Goal: Transaction & Acquisition: Purchase product/service

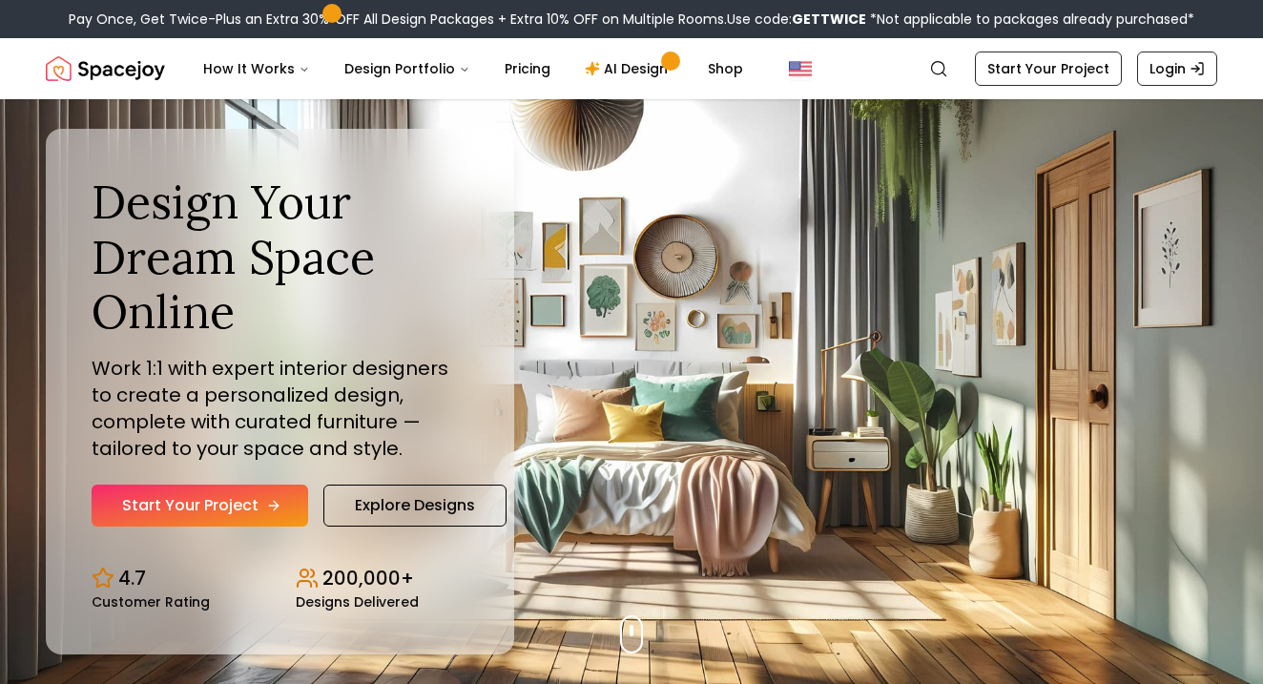
click at [198, 494] on link "Start Your Project" at bounding box center [200, 506] width 217 height 42
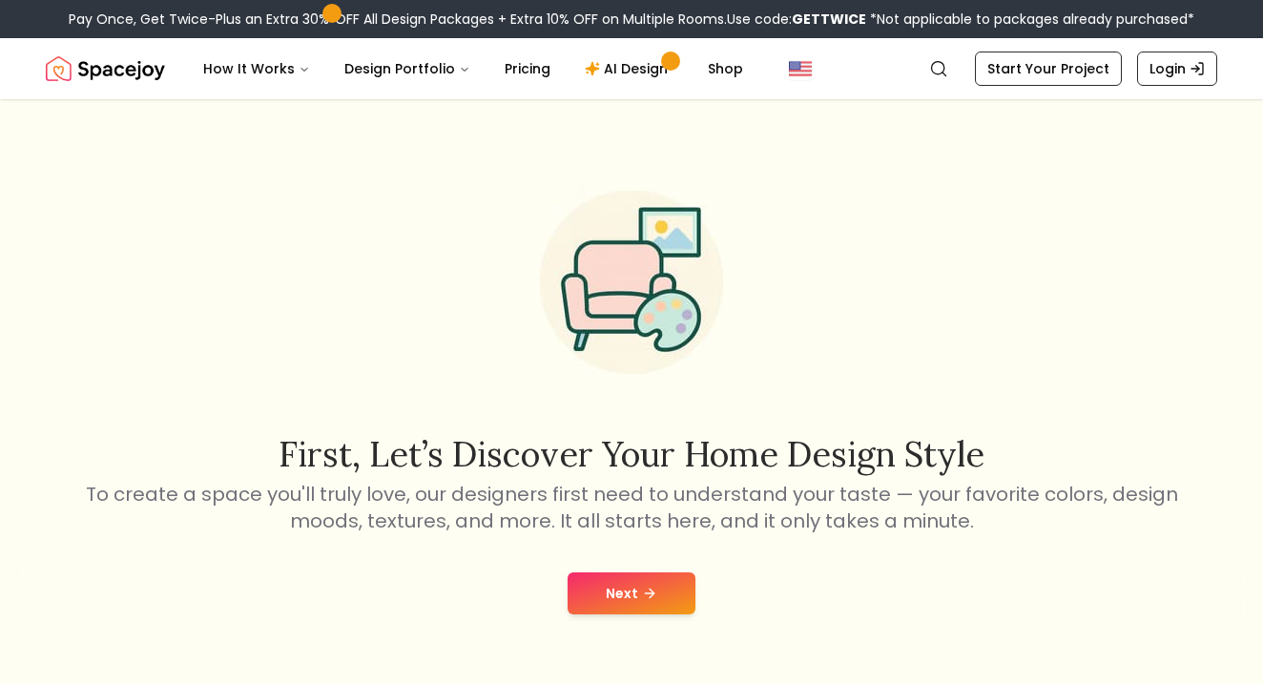
click at [604, 567] on div "Next" at bounding box center [631, 593] width 1232 height 72
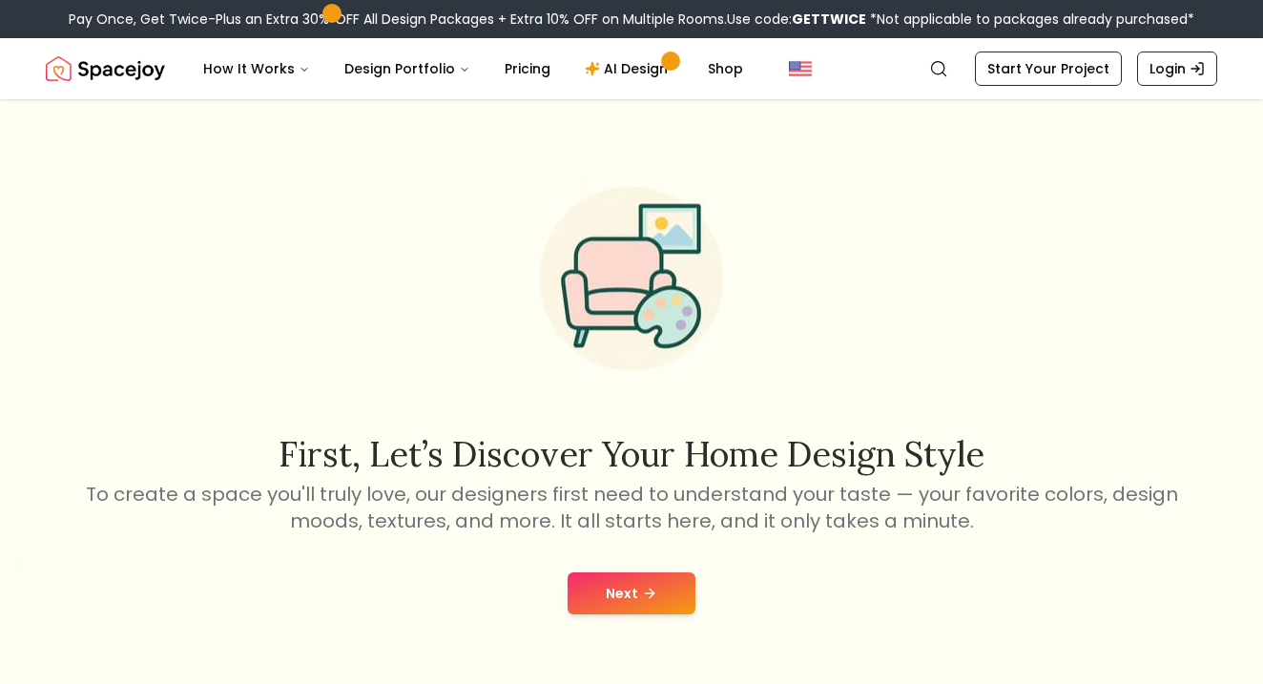
click at [610, 589] on button "Next" at bounding box center [632, 593] width 128 height 42
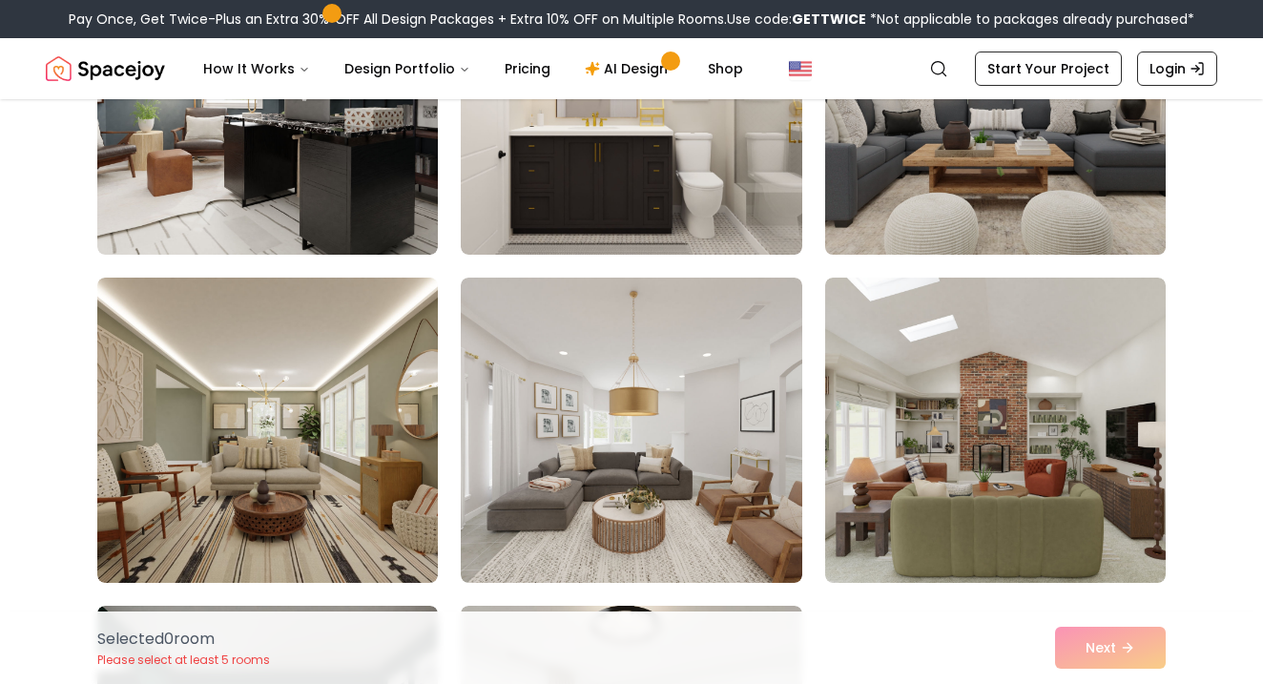
scroll to position [1633, 0]
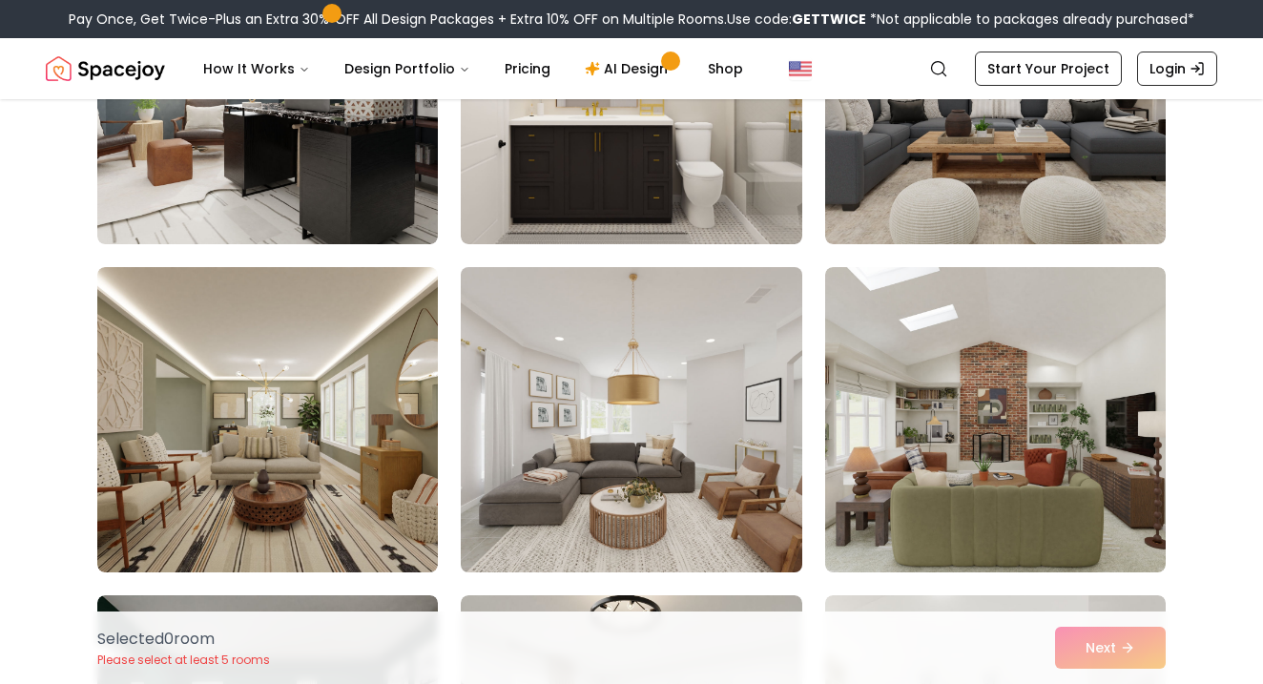
click at [737, 339] on img at bounding box center [631, 419] width 358 height 321
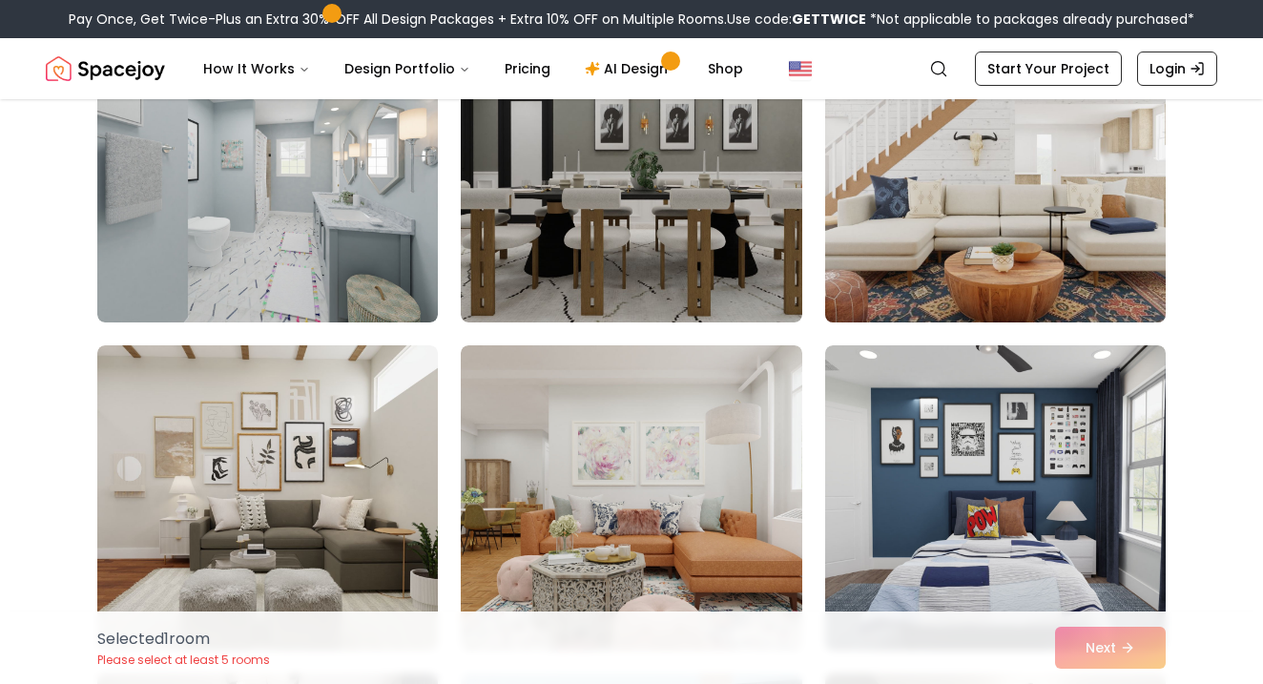
scroll to position [196, 0]
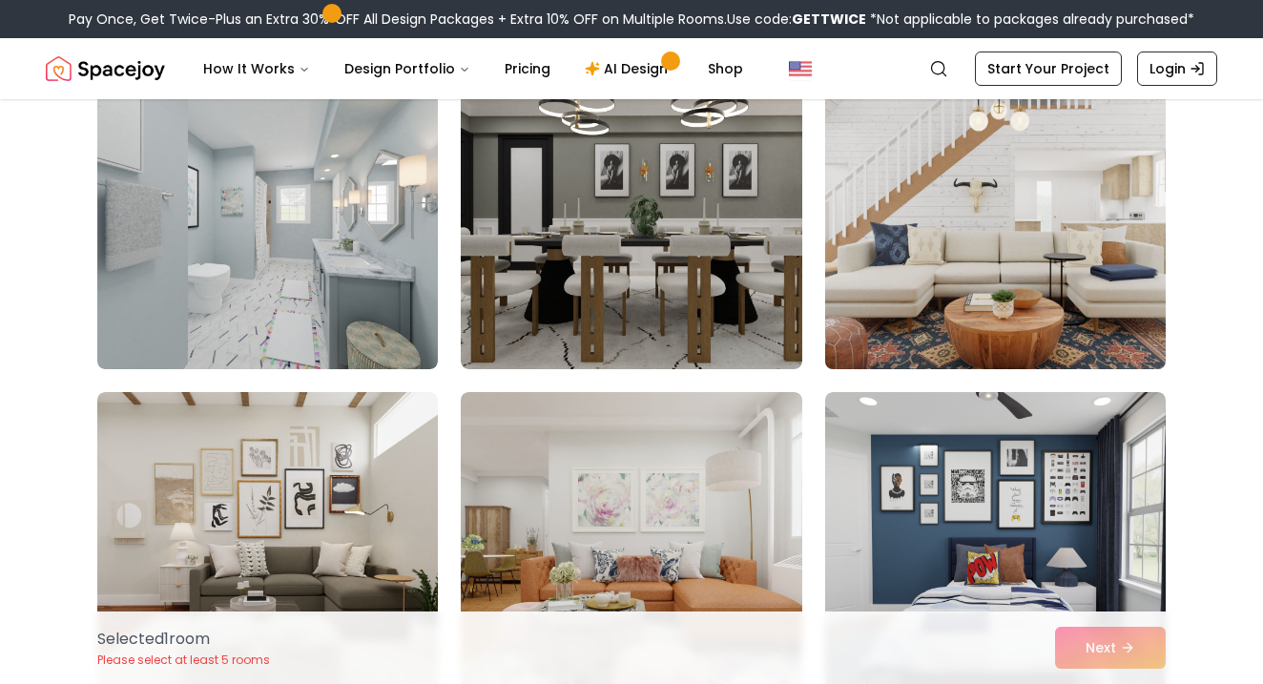
click at [949, 261] on img at bounding box center [996, 216] width 358 height 321
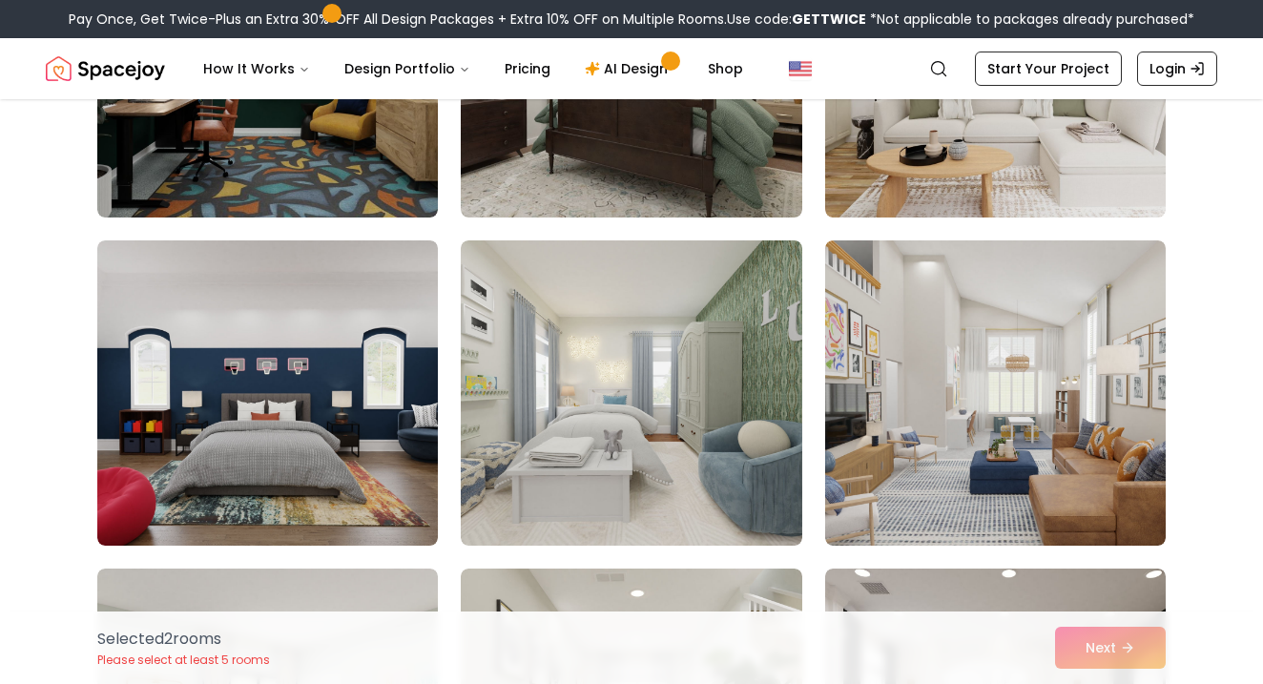
scroll to position [2317, 0]
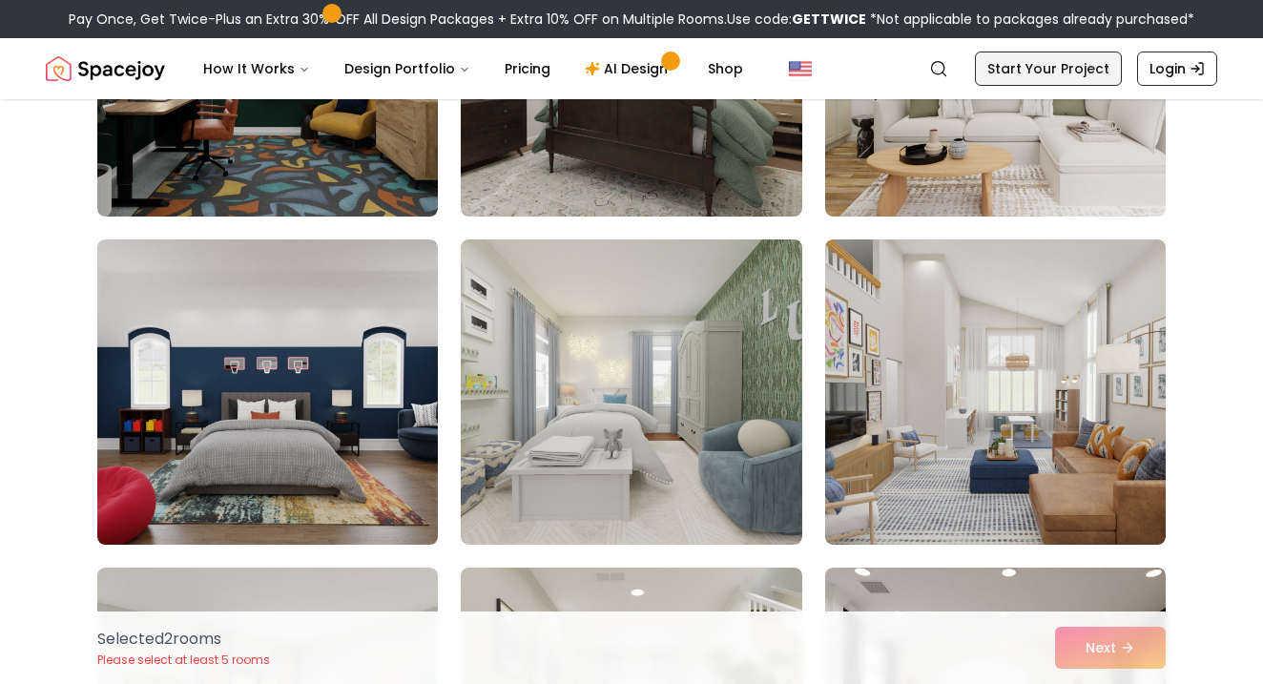
click at [1015, 73] on link "Start Your Project" at bounding box center [1048, 69] width 147 height 34
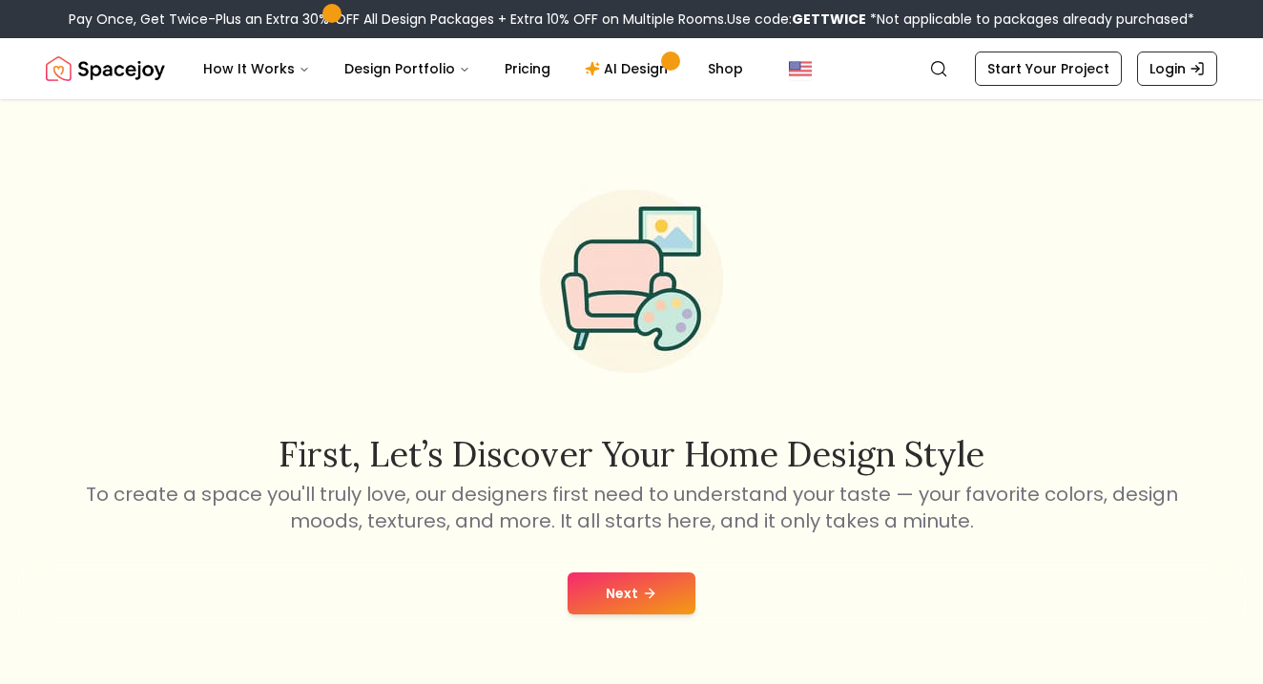
click at [654, 602] on button "Next" at bounding box center [632, 593] width 128 height 42
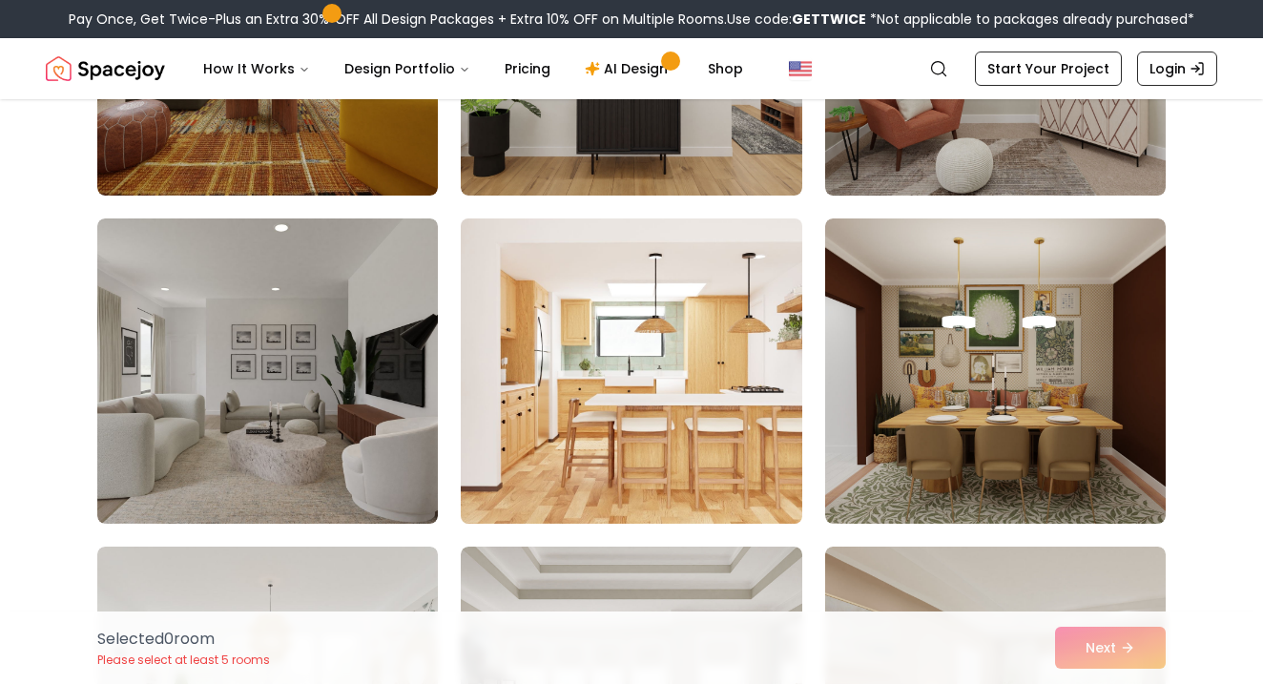
scroll to position [378, 0]
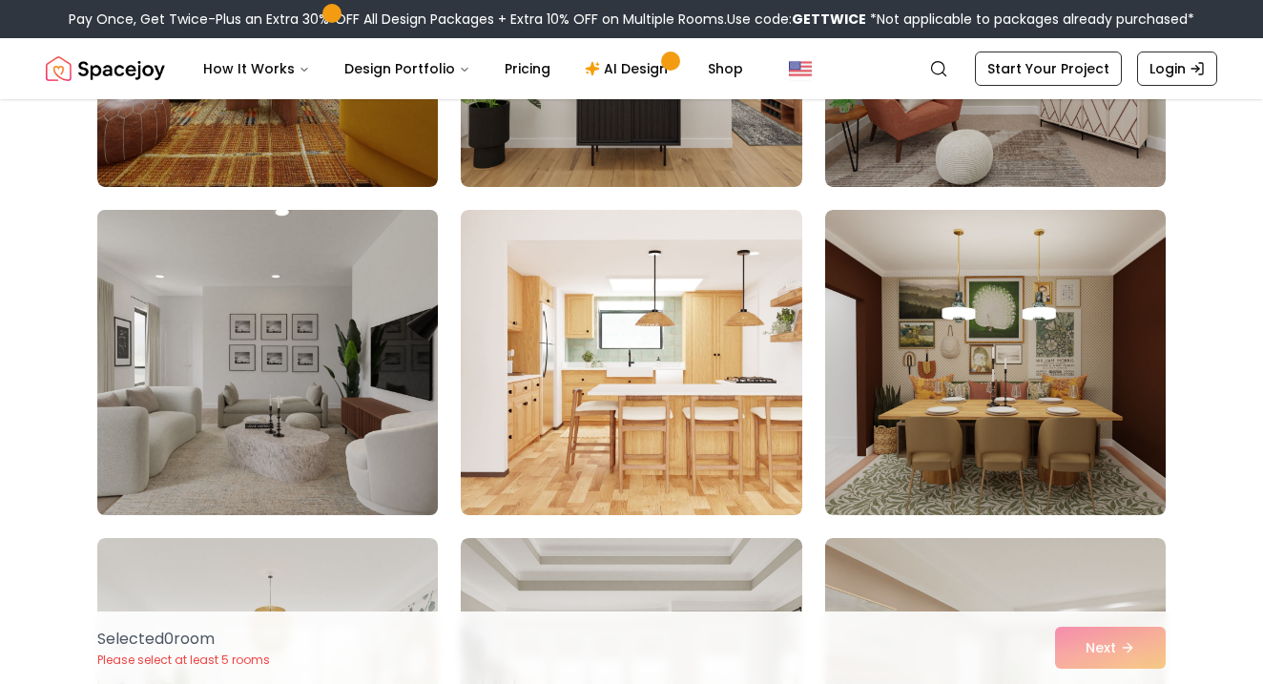
click at [322, 396] on img at bounding box center [268, 362] width 358 height 321
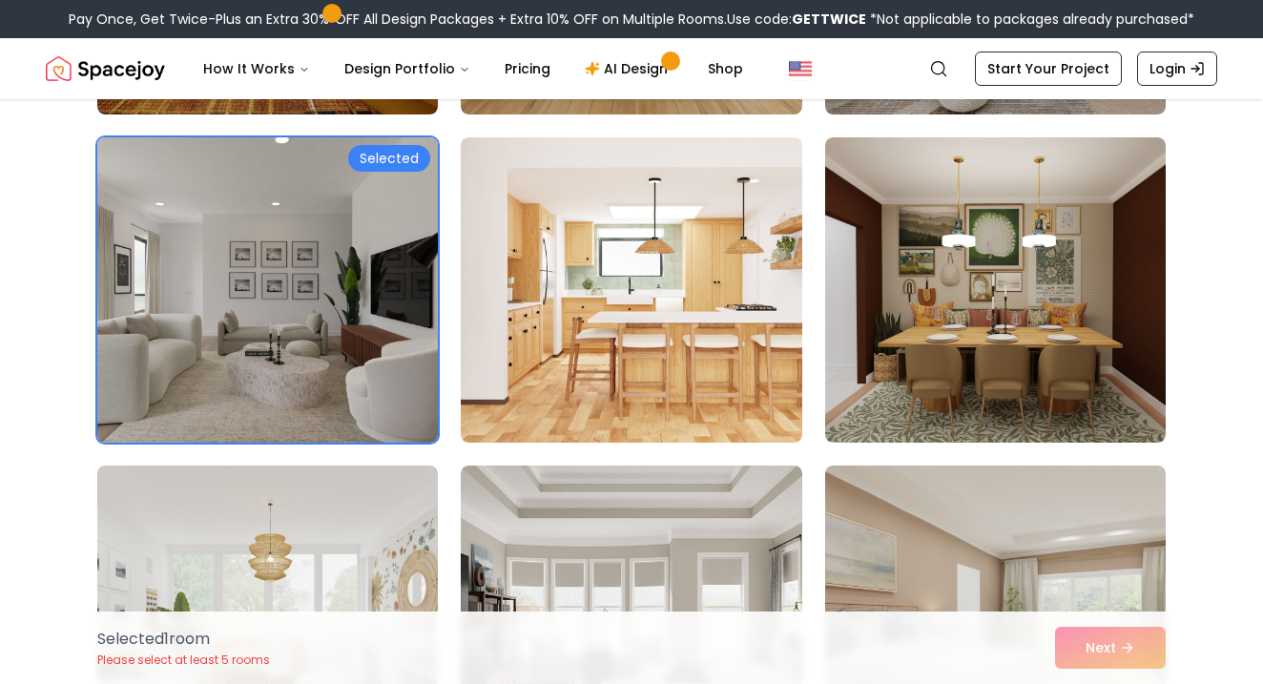
scroll to position [613, 0]
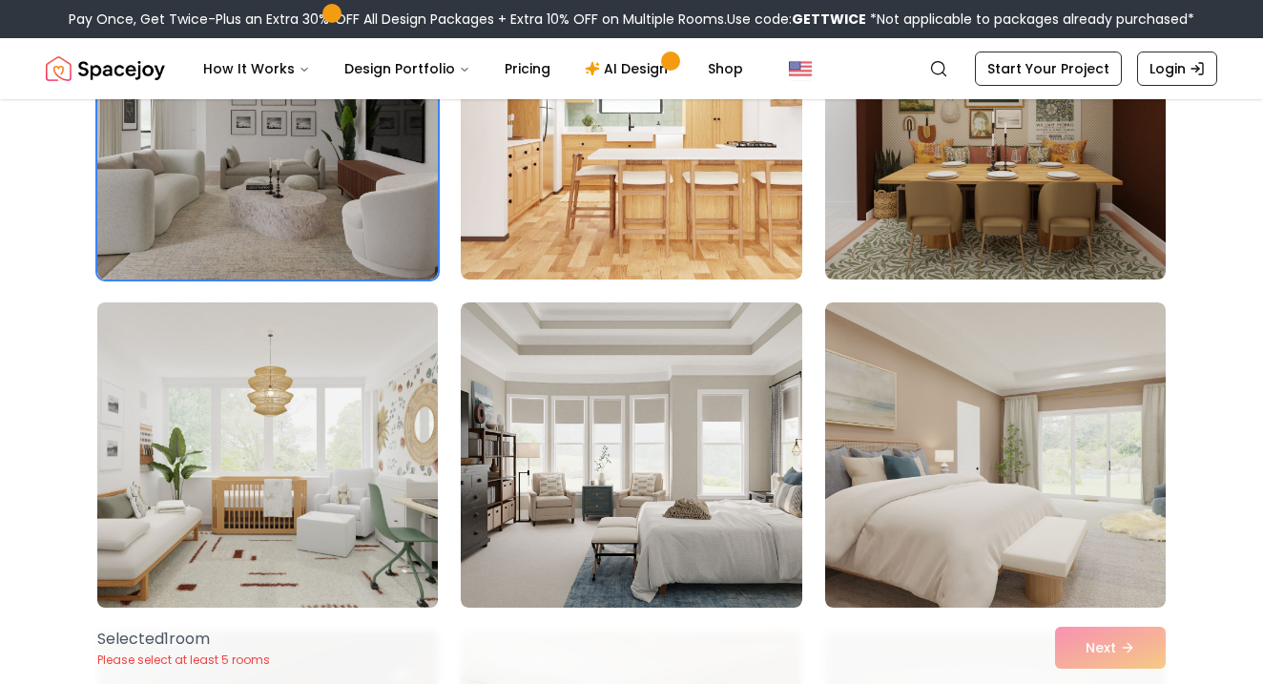
click at [322, 396] on img at bounding box center [268, 455] width 358 height 321
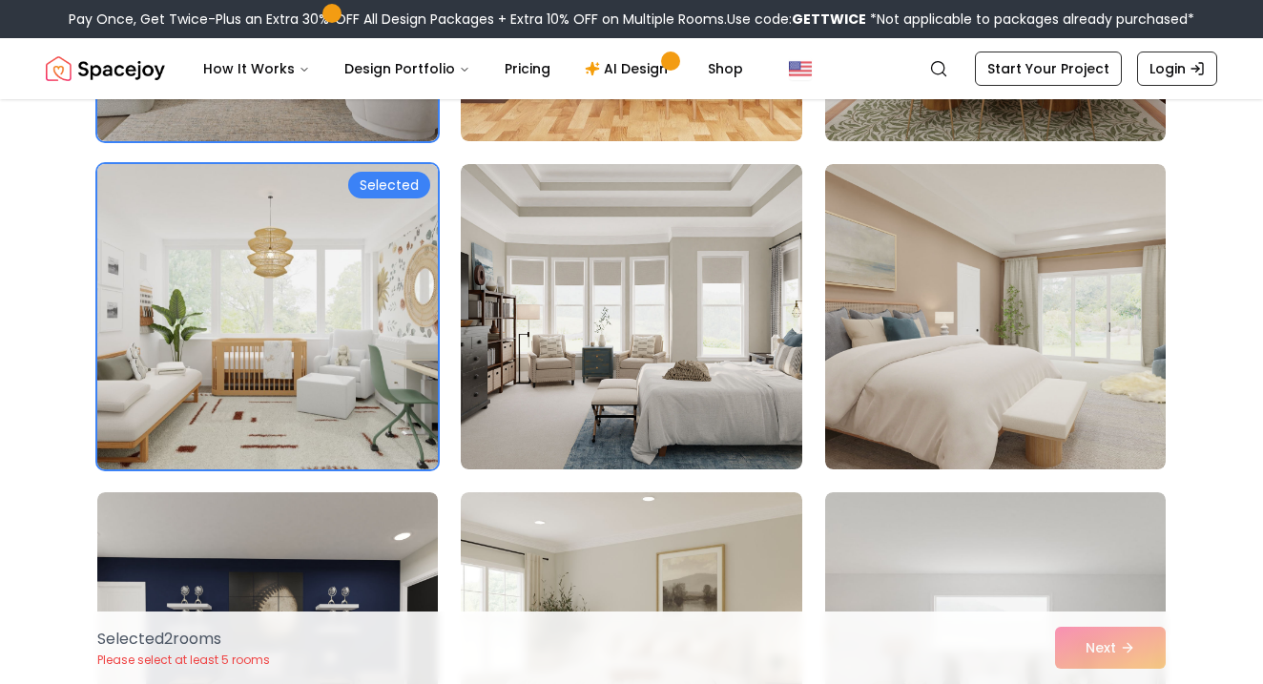
scroll to position [756, 0]
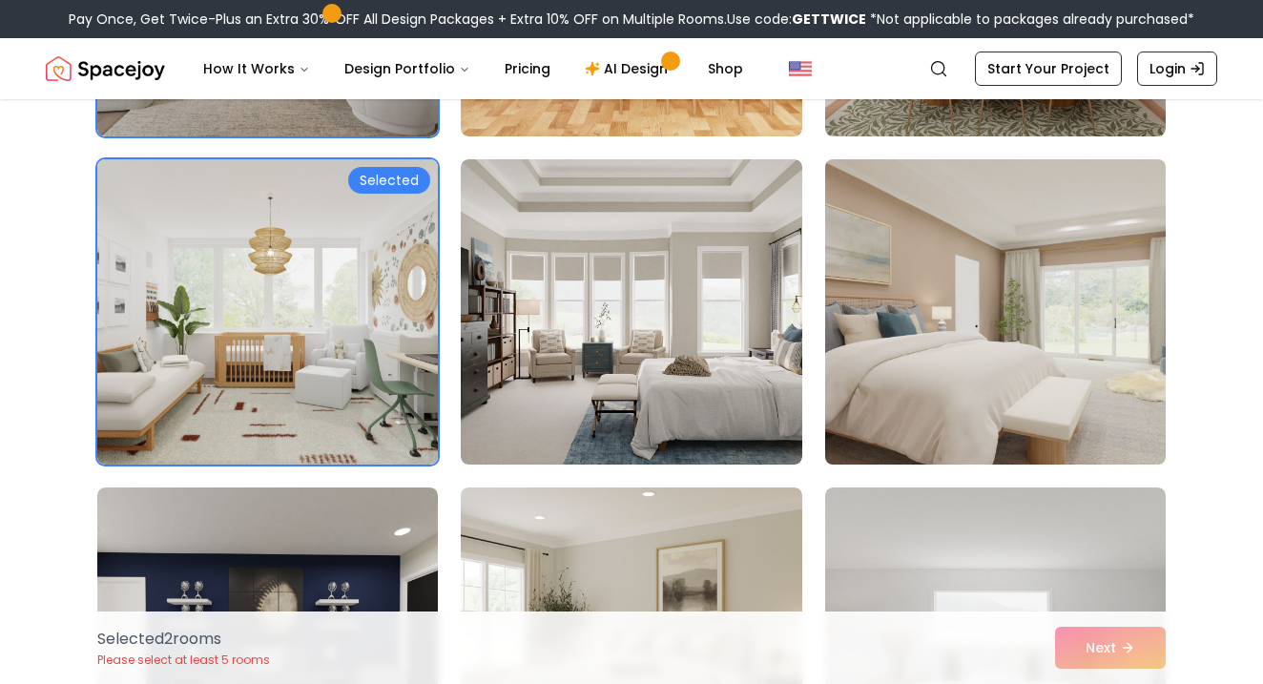
click at [934, 305] on img at bounding box center [996, 312] width 358 height 321
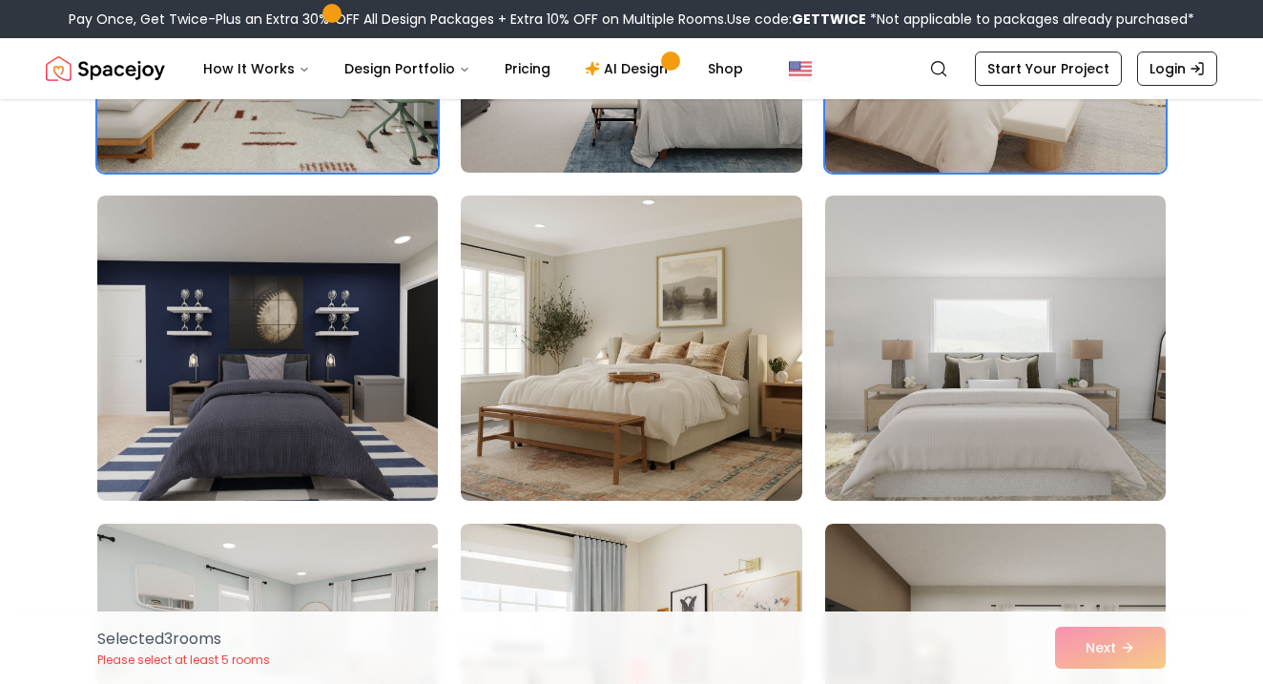
scroll to position [1050, 0]
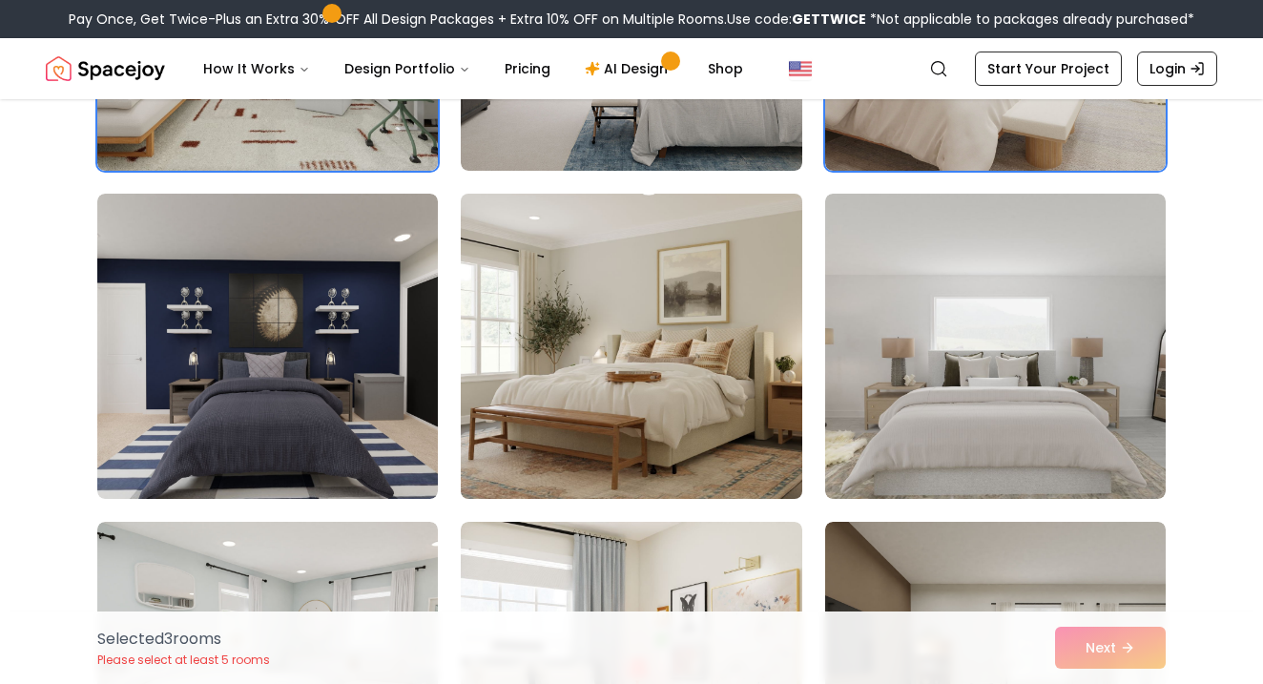
click at [755, 449] on img at bounding box center [631, 346] width 358 height 321
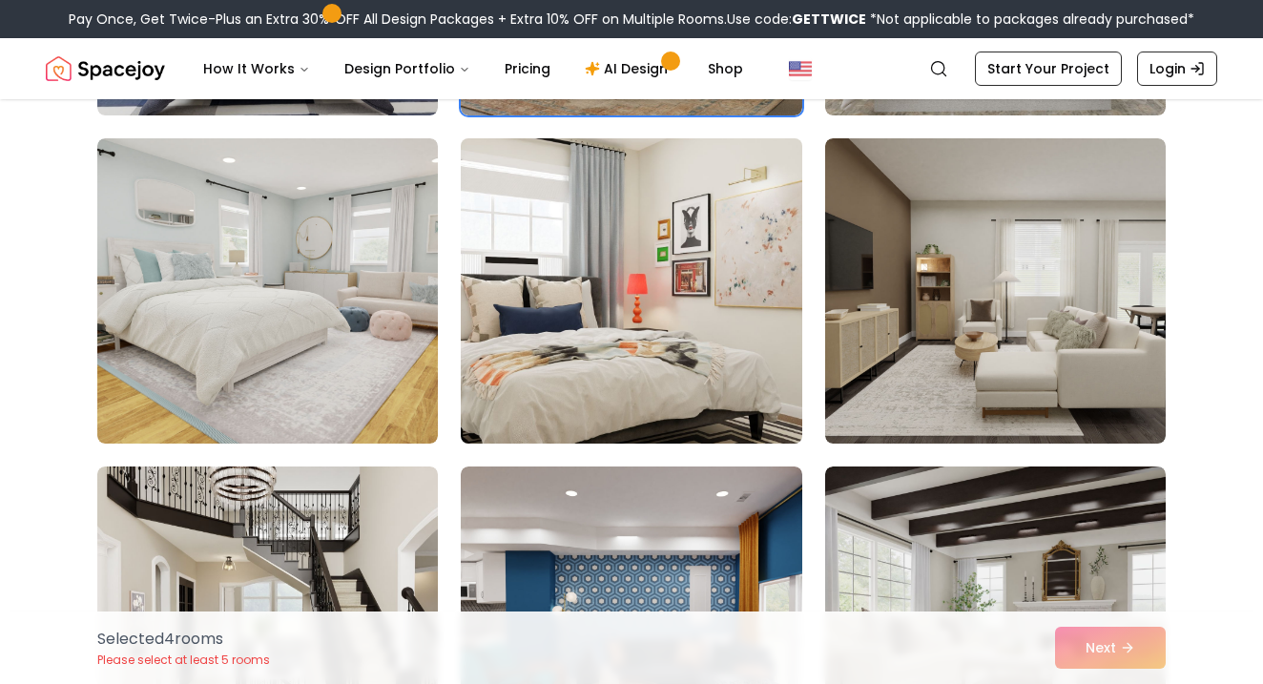
scroll to position [1437, 0]
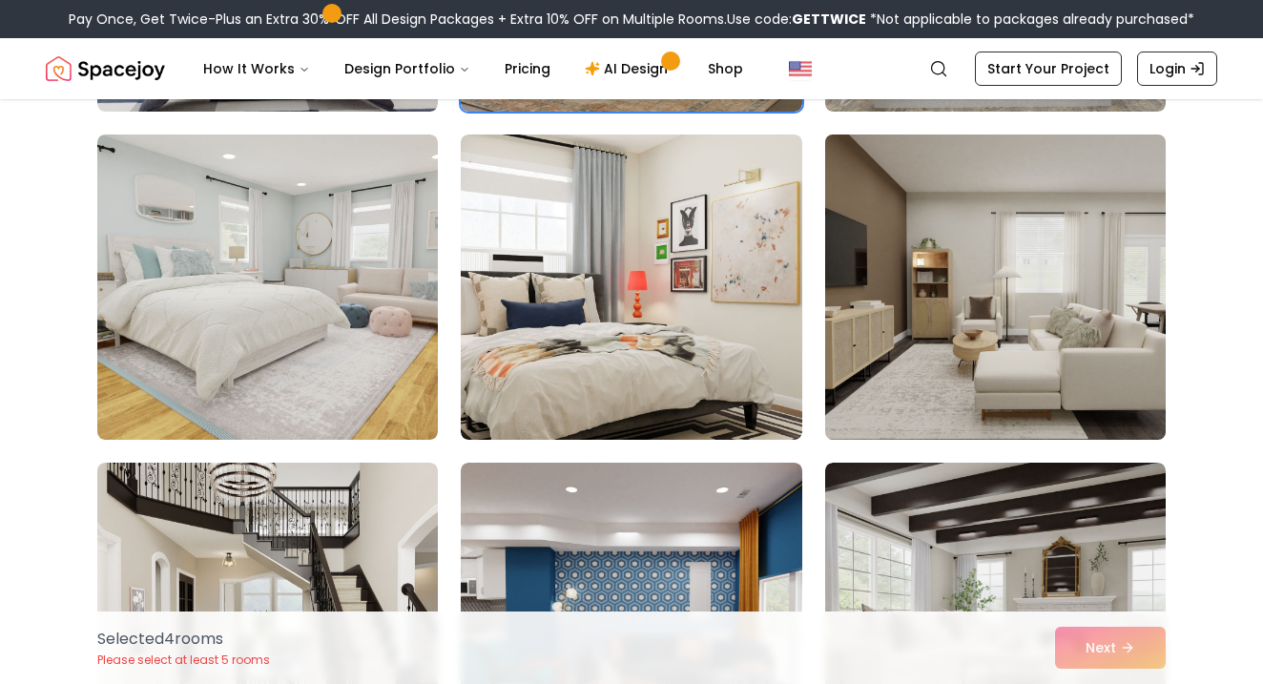
click at [970, 322] on img at bounding box center [996, 287] width 358 height 321
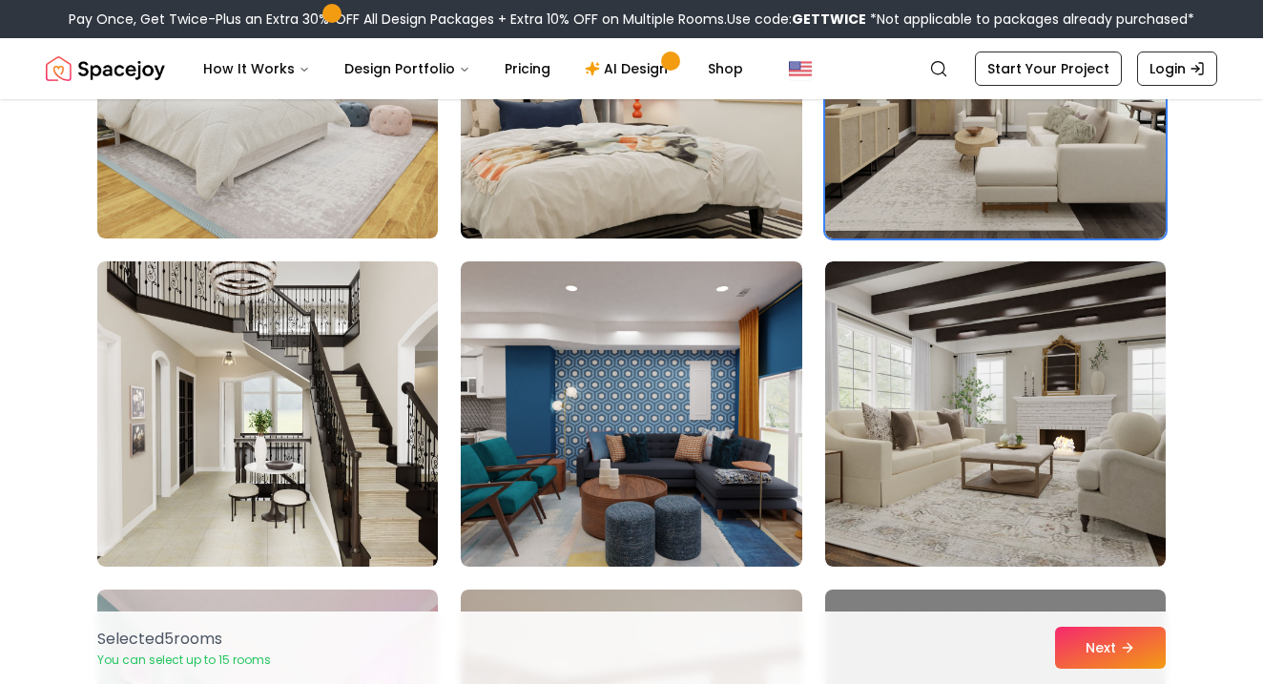
scroll to position [1640, 0]
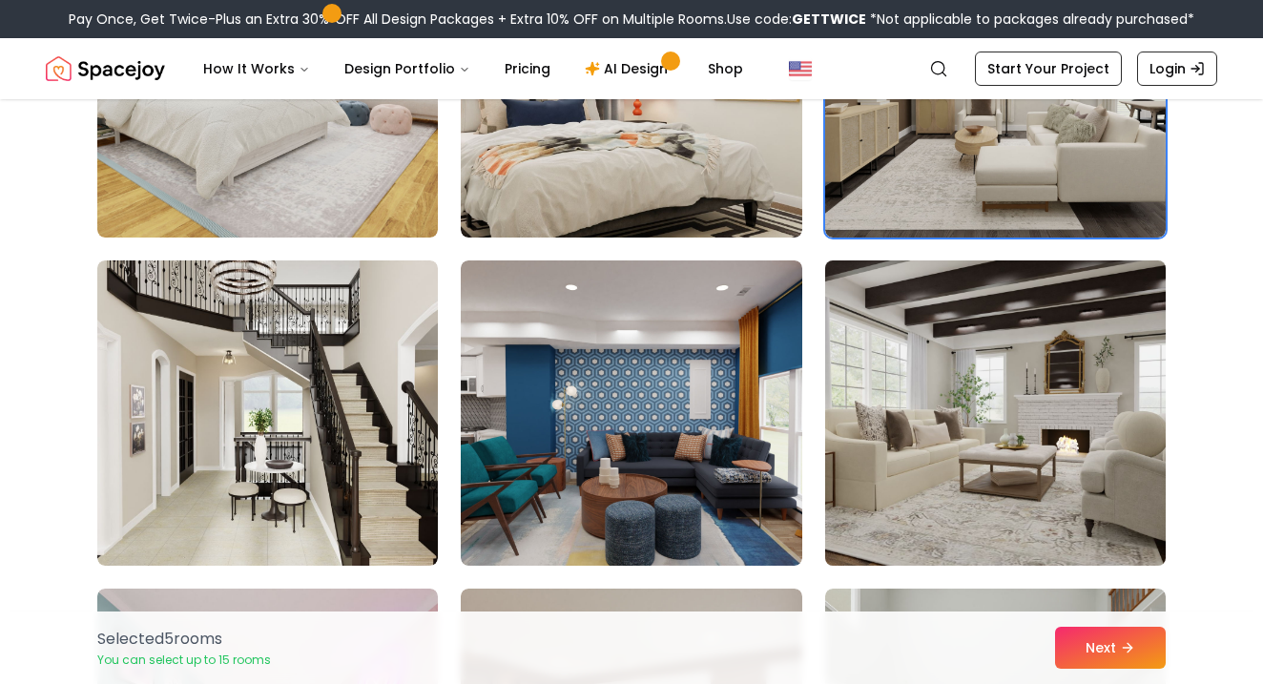
click at [915, 431] on img at bounding box center [996, 413] width 358 height 321
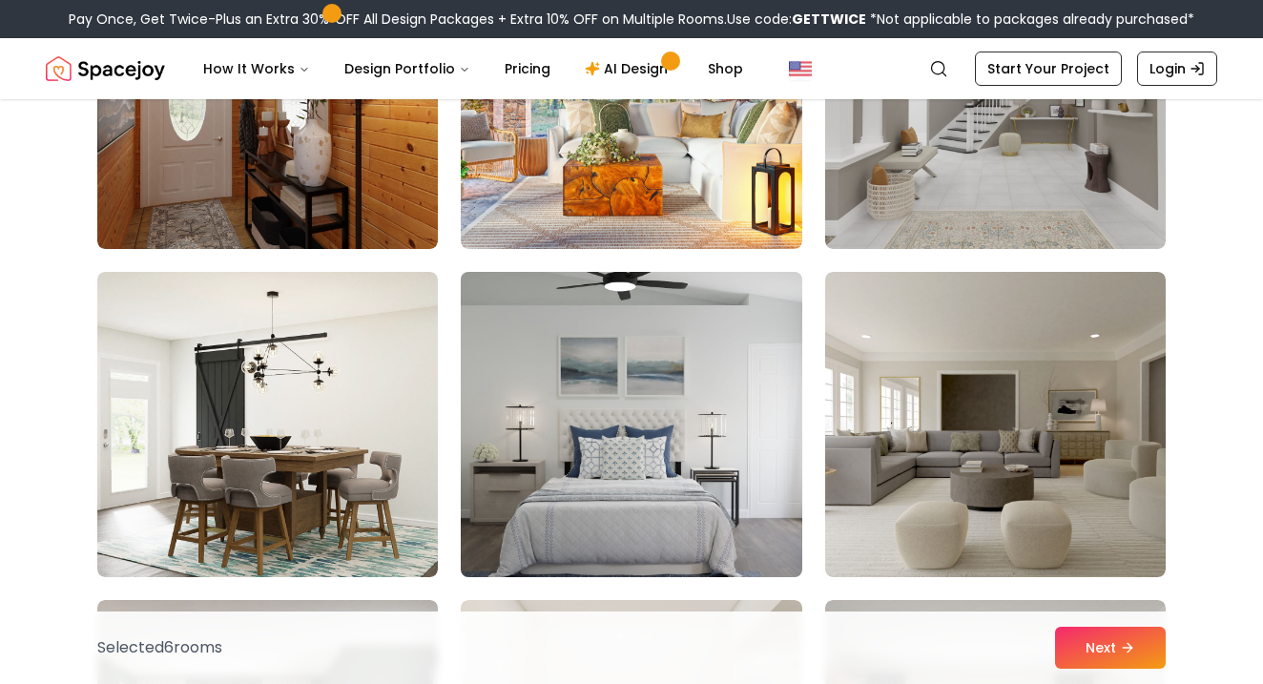
scroll to position [2615, 0]
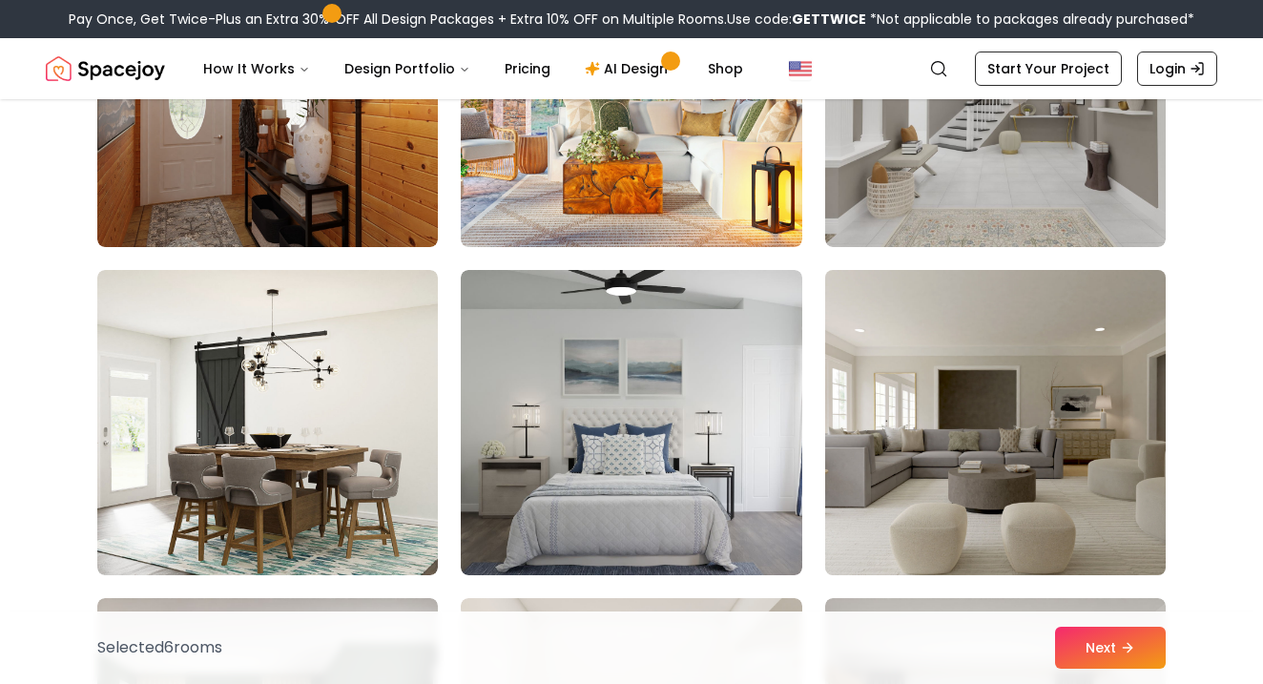
click at [862, 462] on img at bounding box center [996, 422] width 358 height 321
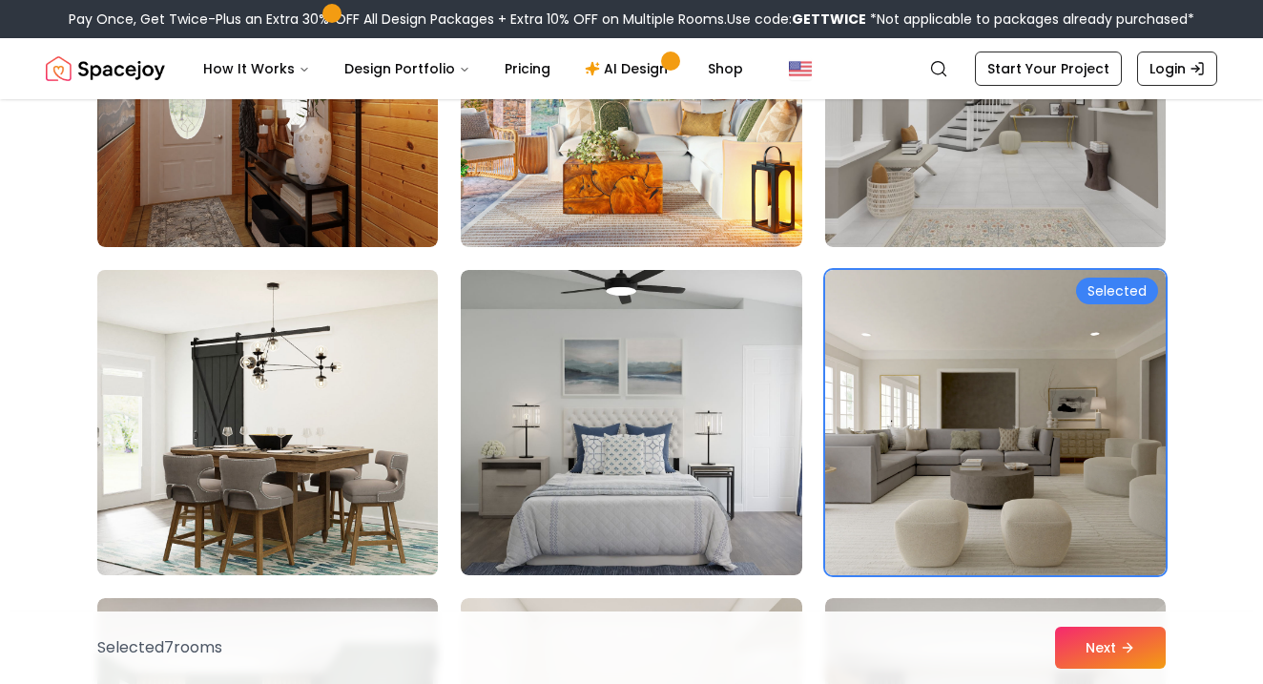
click at [395, 473] on img at bounding box center [268, 422] width 358 height 321
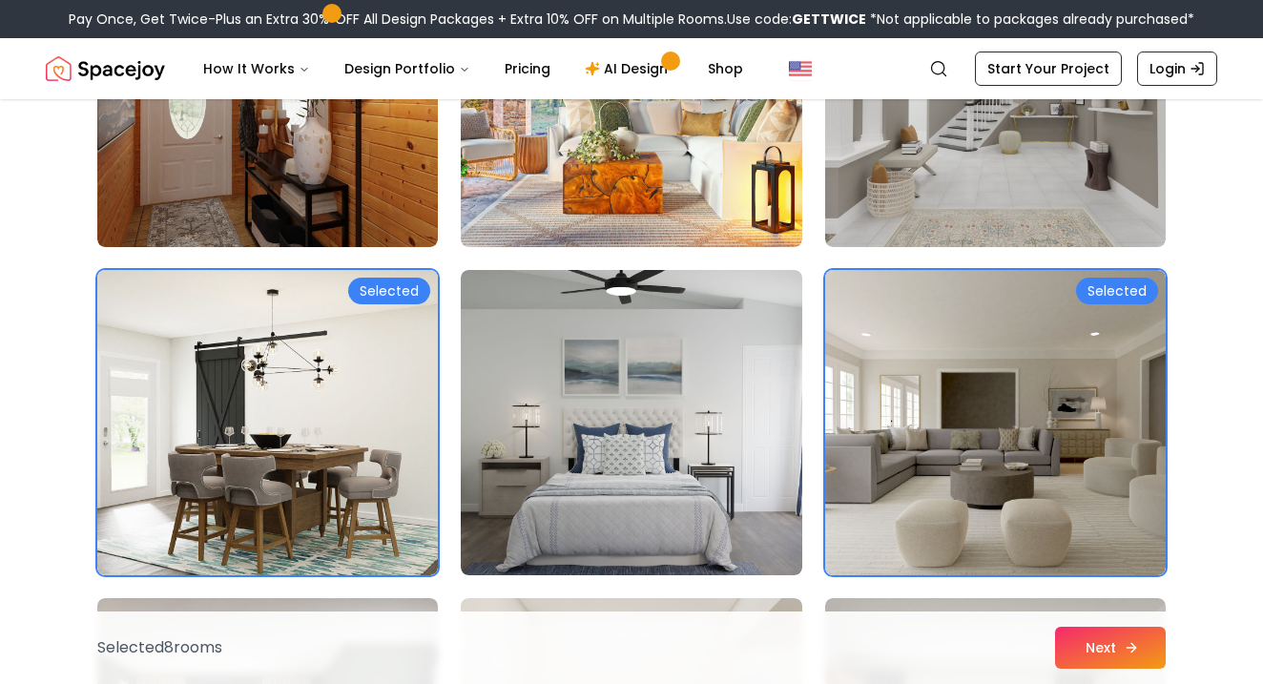
click at [1098, 654] on button "Next" at bounding box center [1110, 648] width 111 height 42
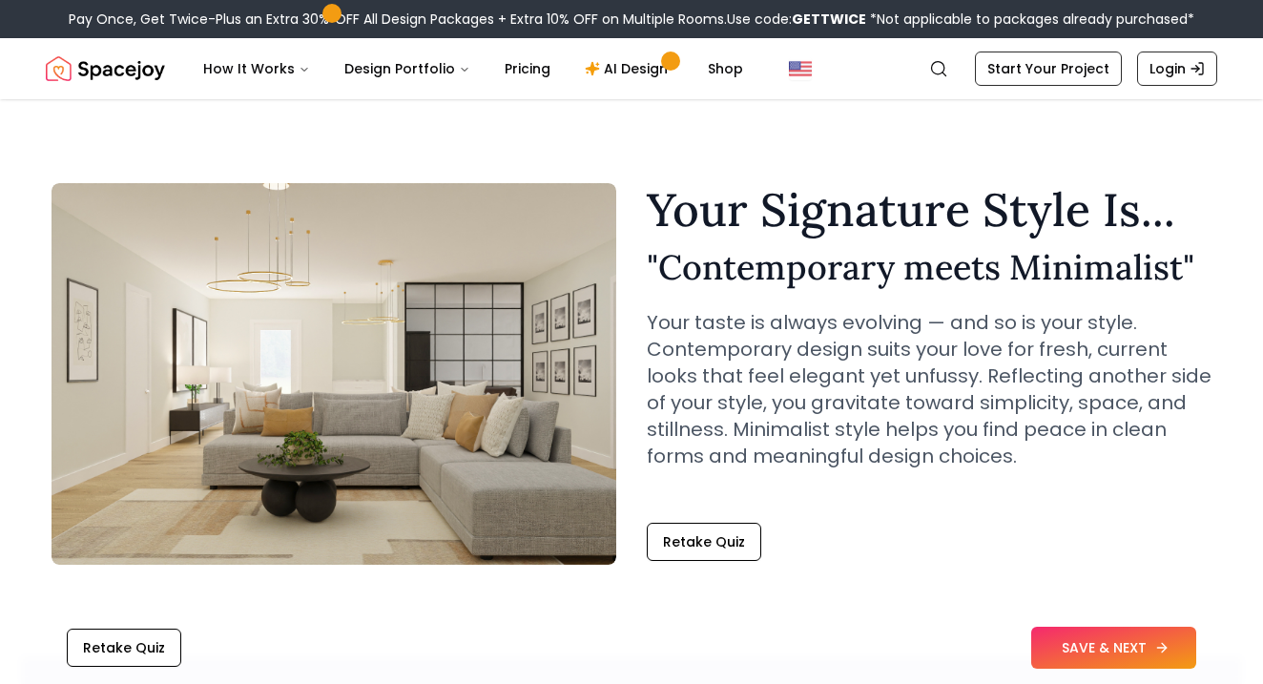
click at [1118, 631] on button "SAVE & NEXT" at bounding box center [1113, 648] width 165 height 42
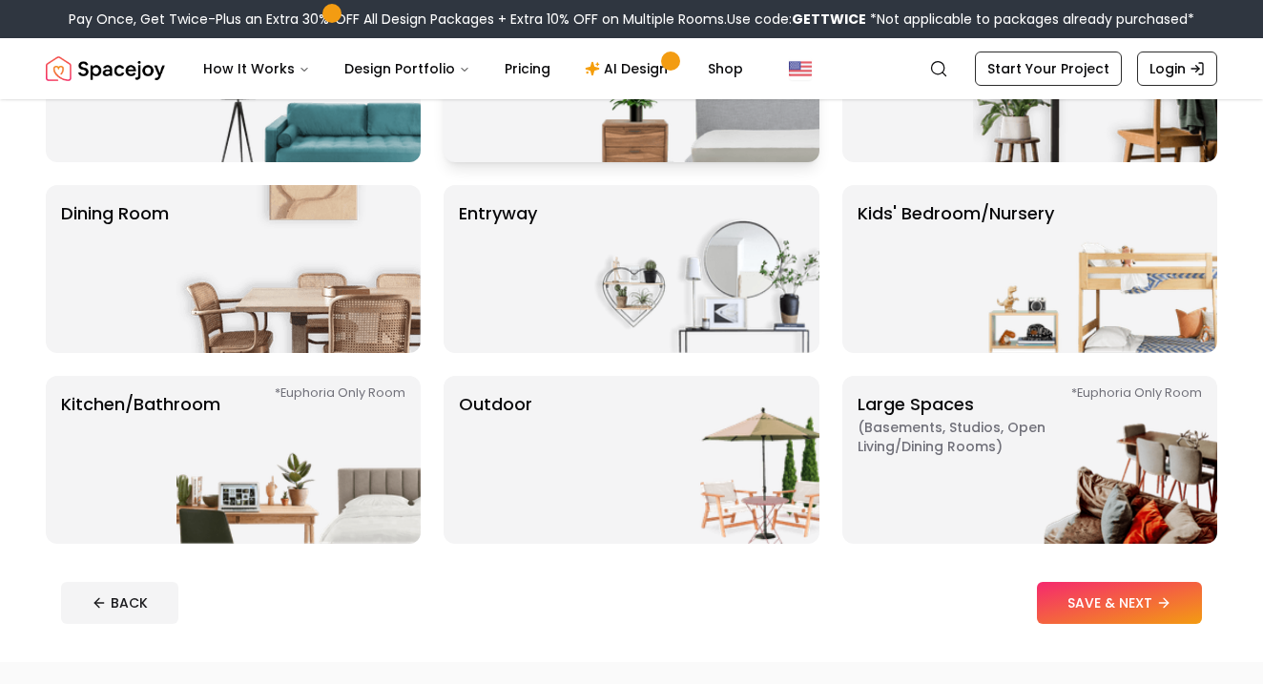
scroll to position [272, 0]
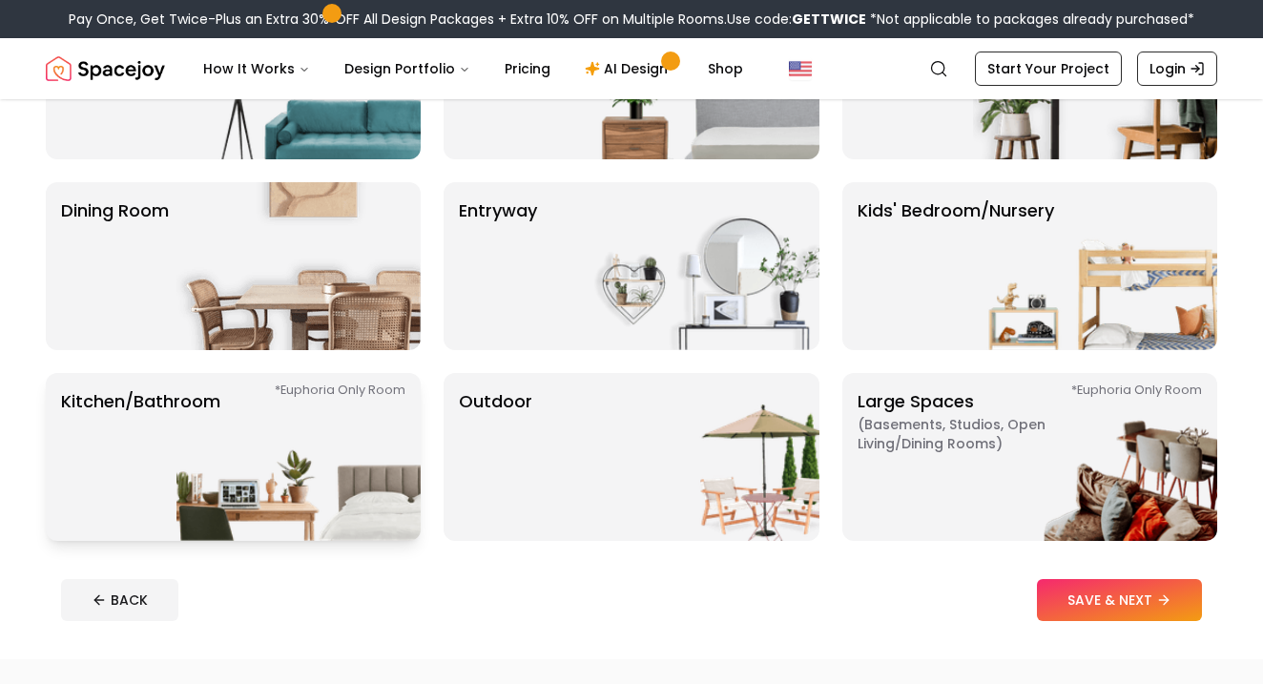
click at [252, 454] on img at bounding box center [298, 457] width 244 height 168
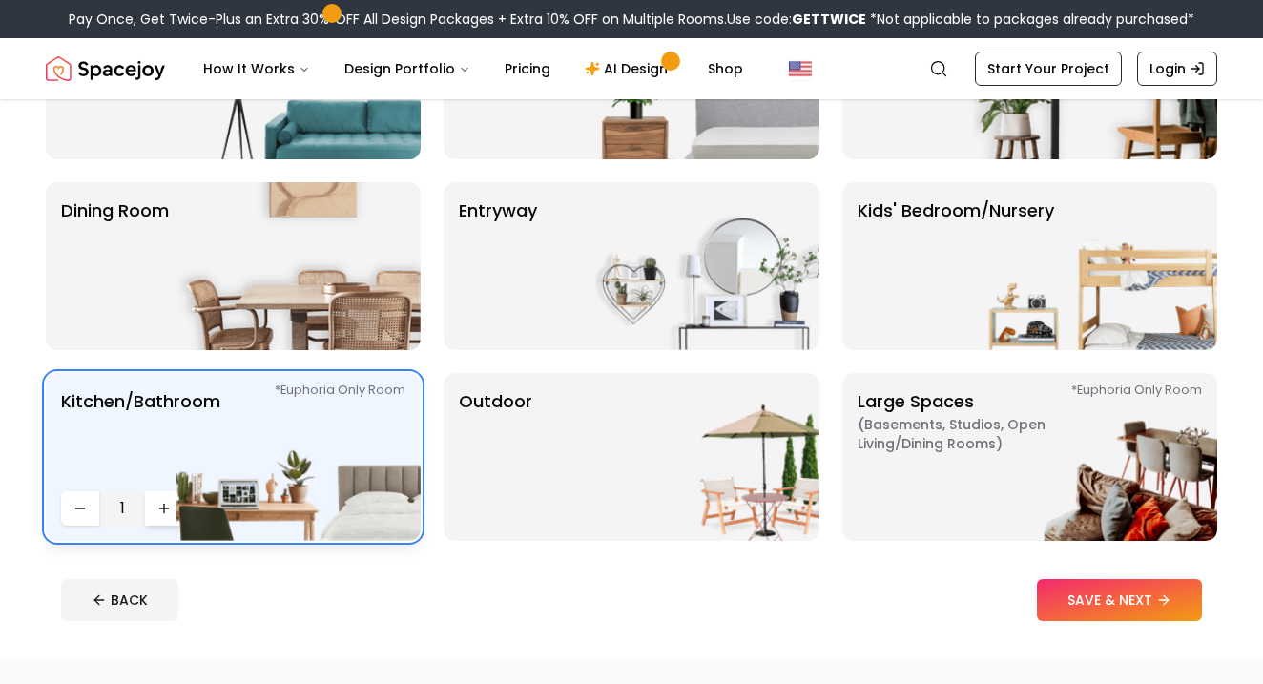
click at [174, 504] on button "Increase quantity" at bounding box center [164, 508] width 38 height 34
click at [78, 514] on icon "Decrease quantity" at bounding box center [79, 508] width 15 height 15
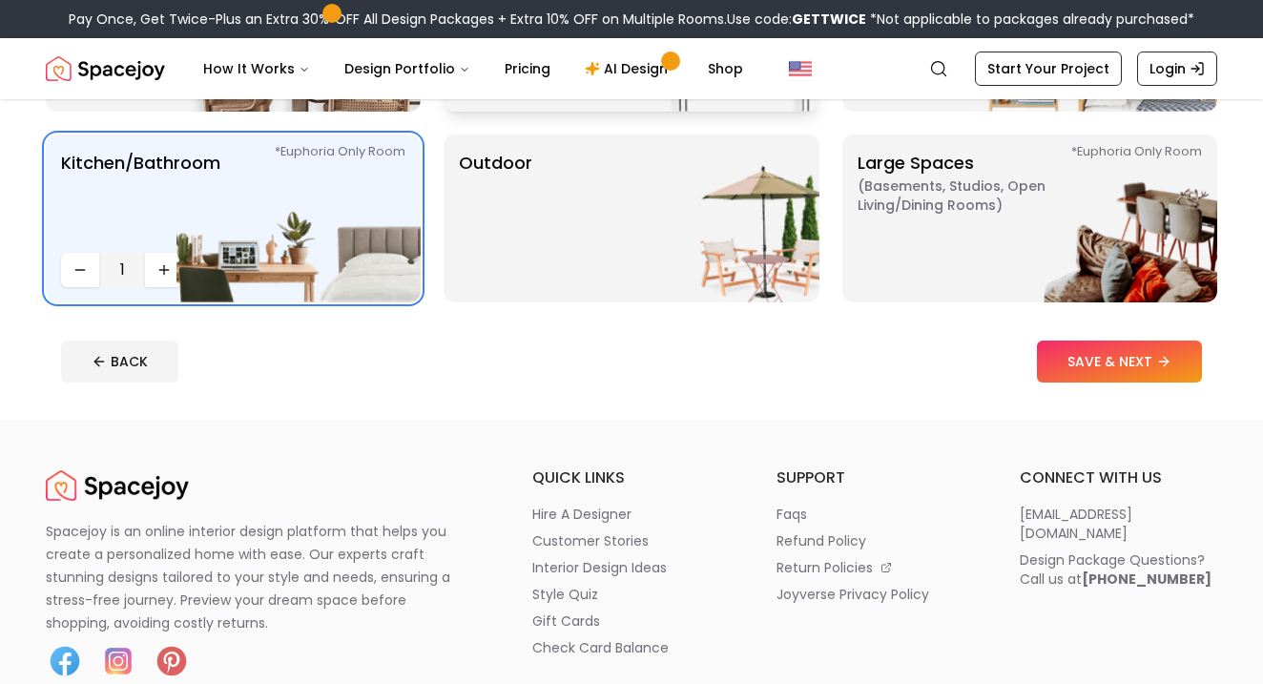
scroll to position [549, 0]
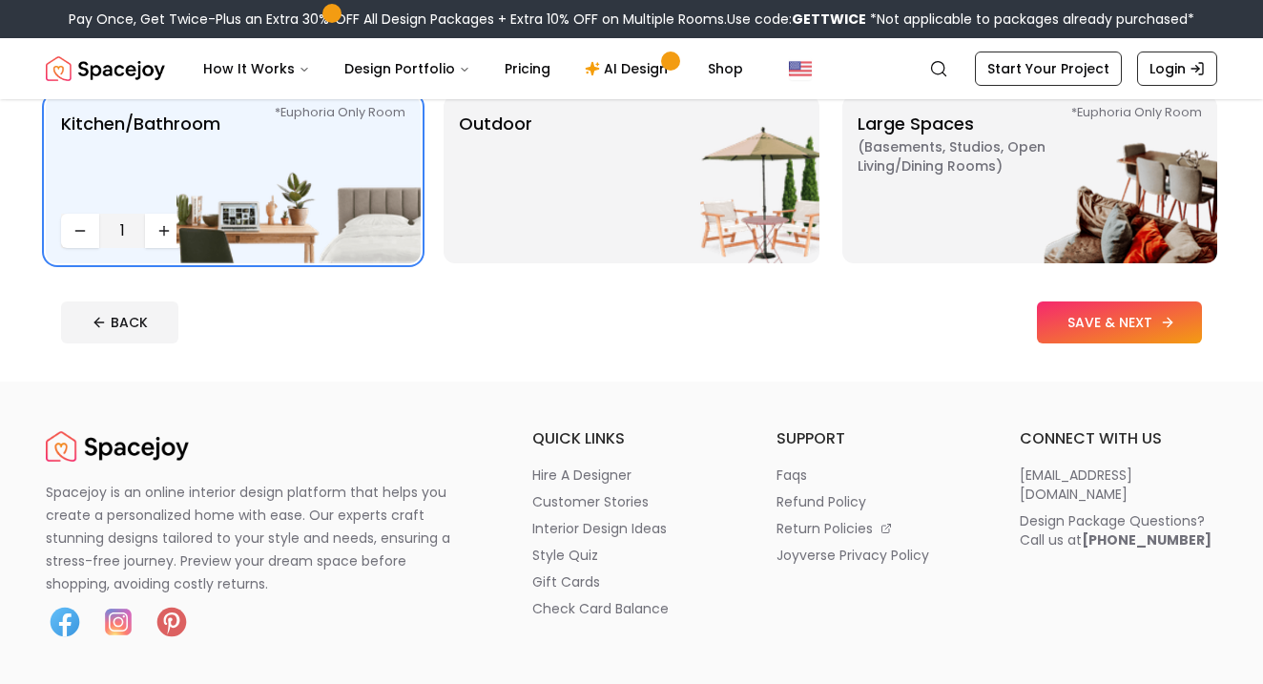
click at [1095, 322] on button "SAVE & NEXT" at bounding box center [1119, 322] width 165 height 42
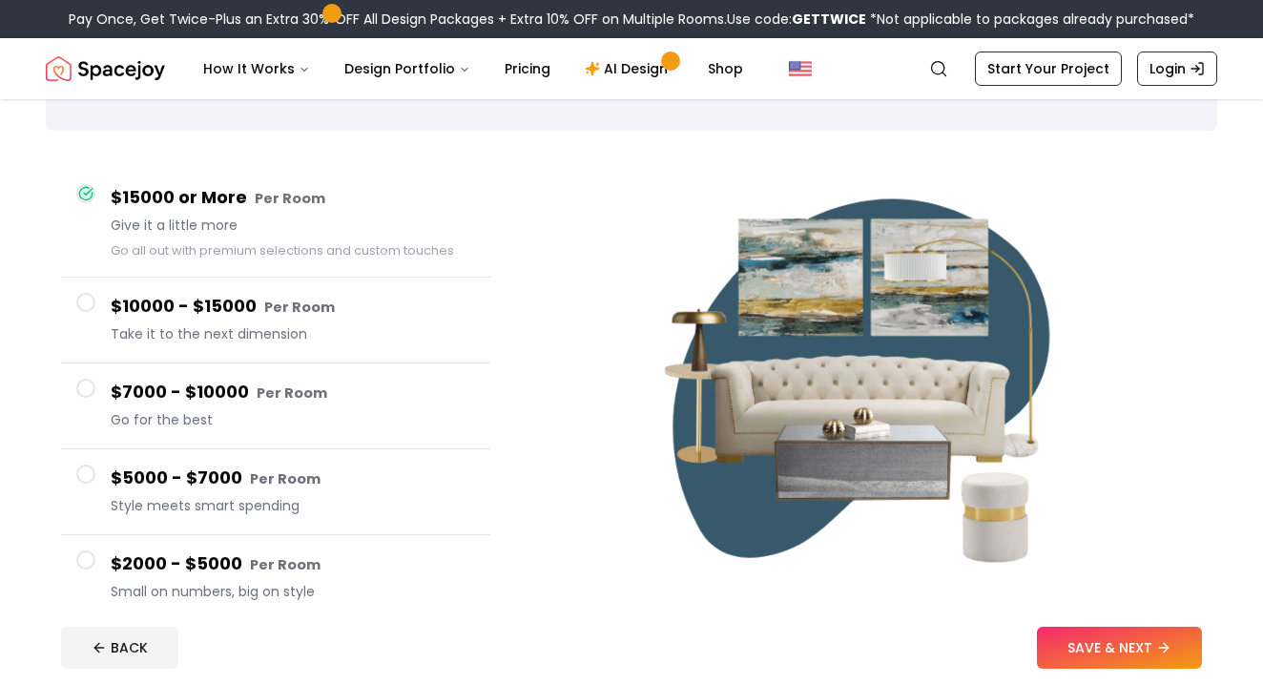
scroll to position [114, 0]
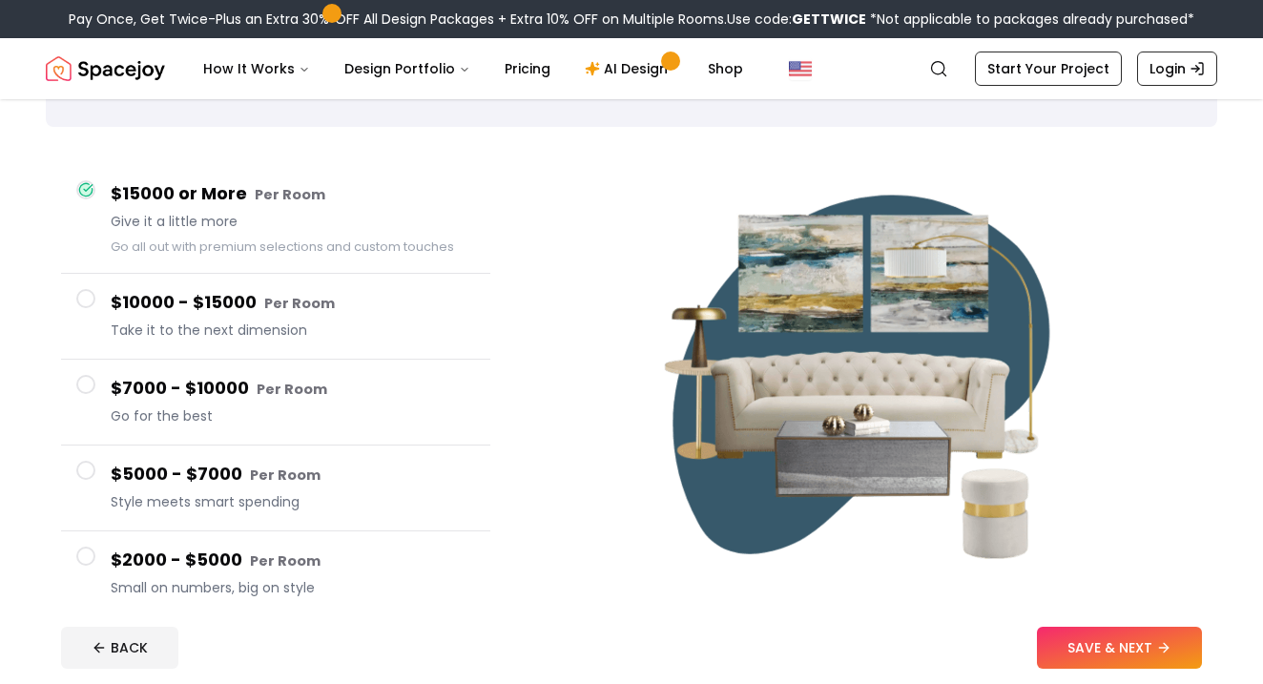
click at [235, 394] on h4 "$7000 - $10000 Per Room" at bounding box center [293, 389] width 364 height 28
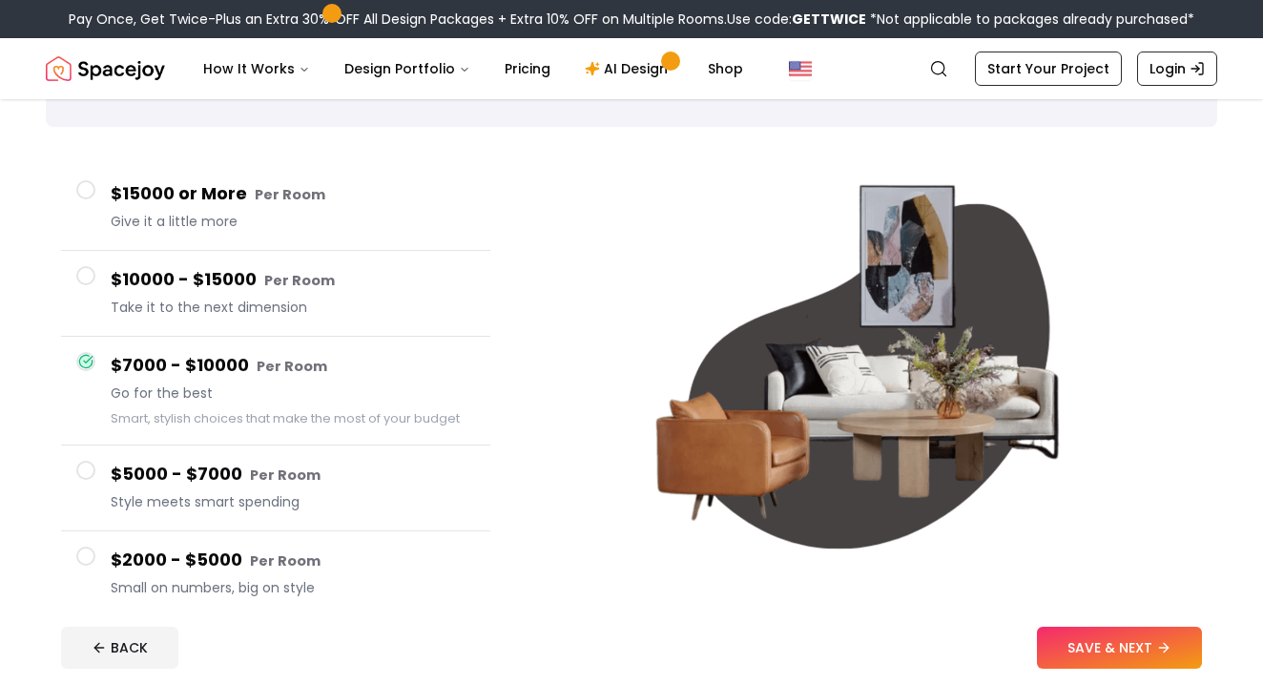
click at [243, 558] on h4 "$2000 - $5000 Per Room" at bounding box center [293, 561] width 364 height 28
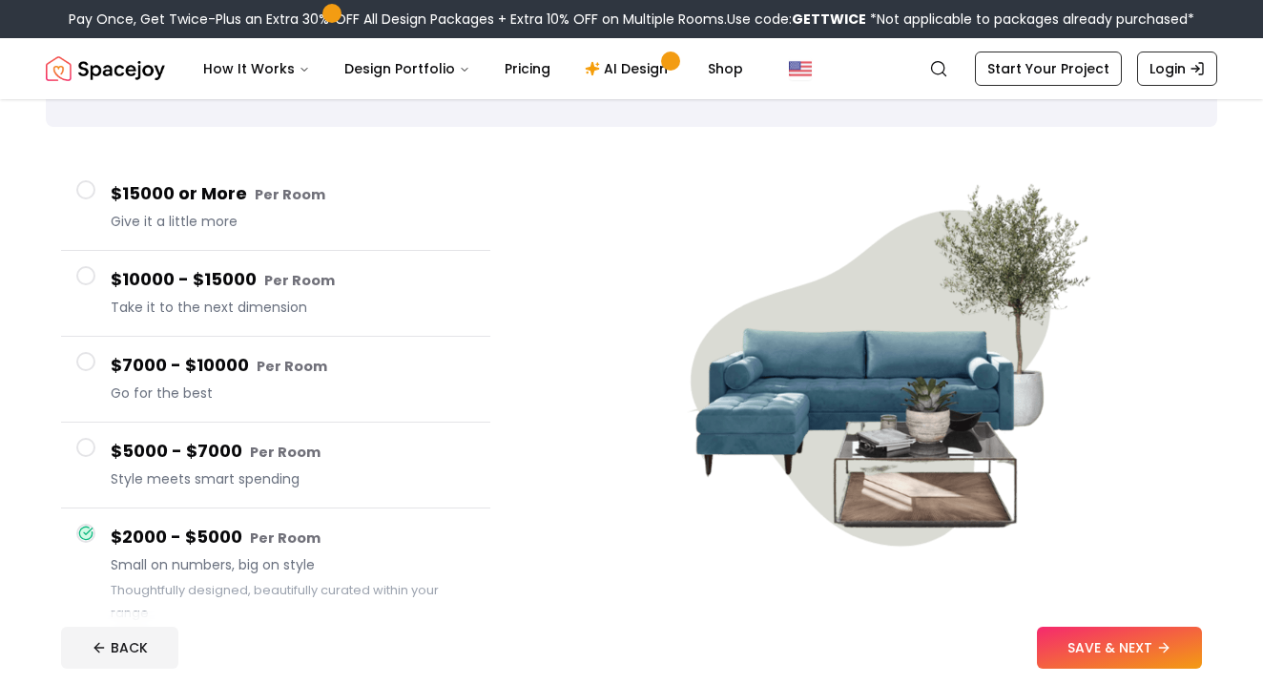
click at [299, 217] on span "Give it a little more" at bounding box center [293, 221] width 364 height 19
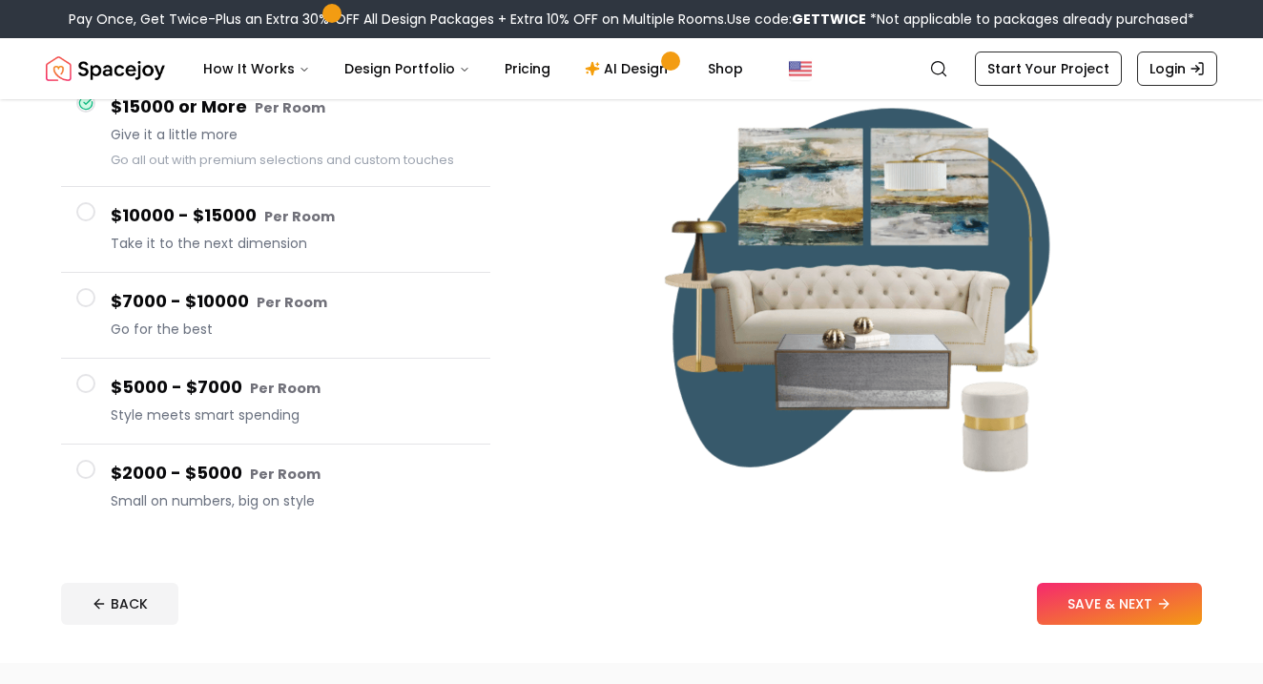
scroll to position [202, 0]
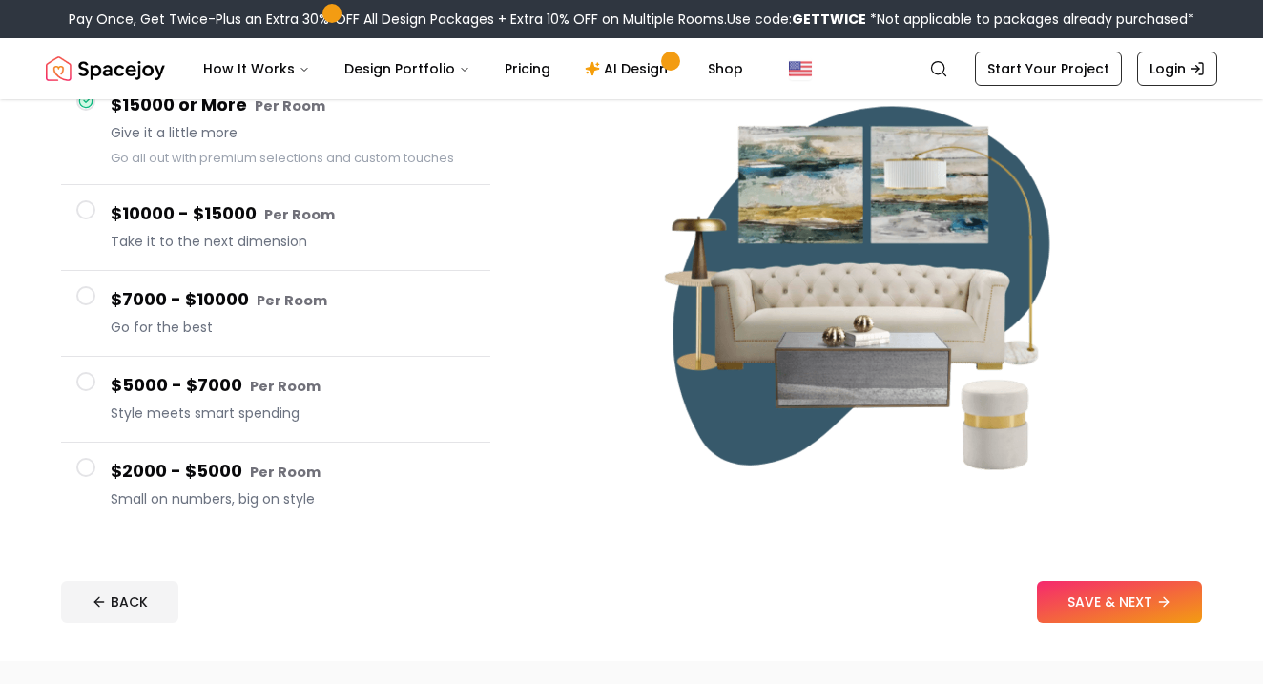
click at [264, 397] on h4 "$5000 - $7000 Per Room" at bounding box center [293, 386] width 364 height 28
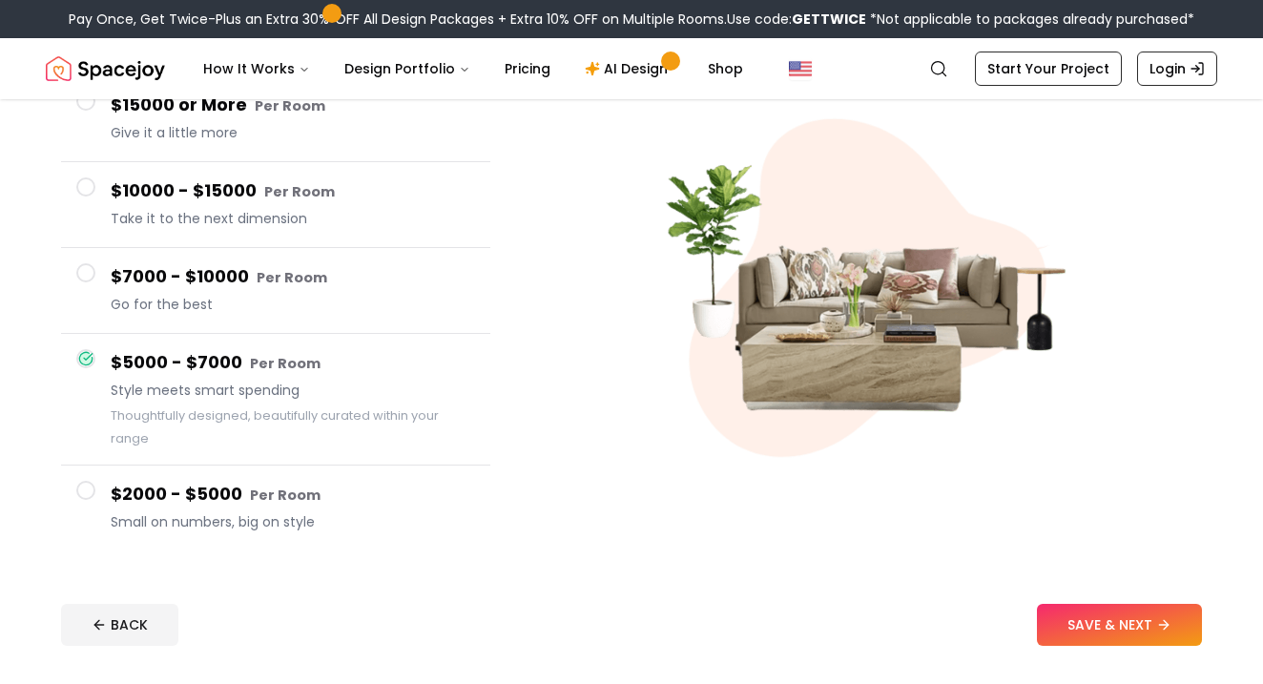
click at [331, 292] on div "$7000 - $10000 Per Room Go for the best" at bounding box center [293, 290] width 364 height 54
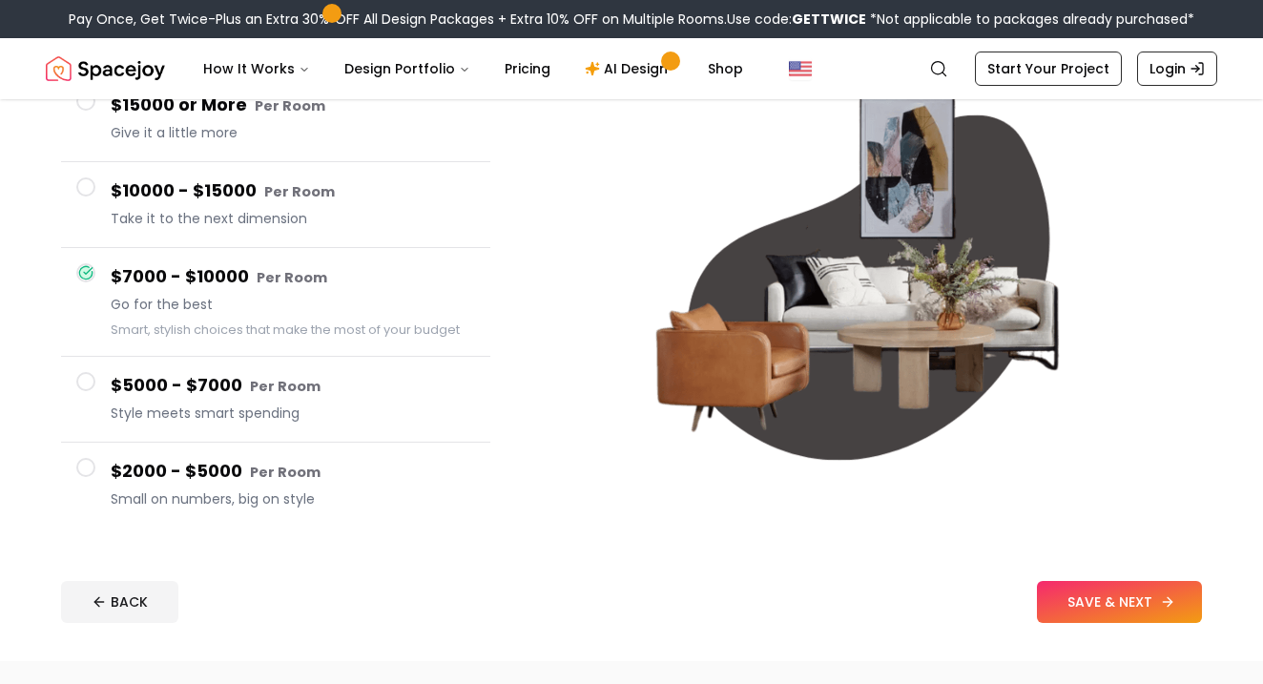
click at [1043, 614] on button "SAVE & NEXT" at bounding box center [1119, 602] width 165 height 42
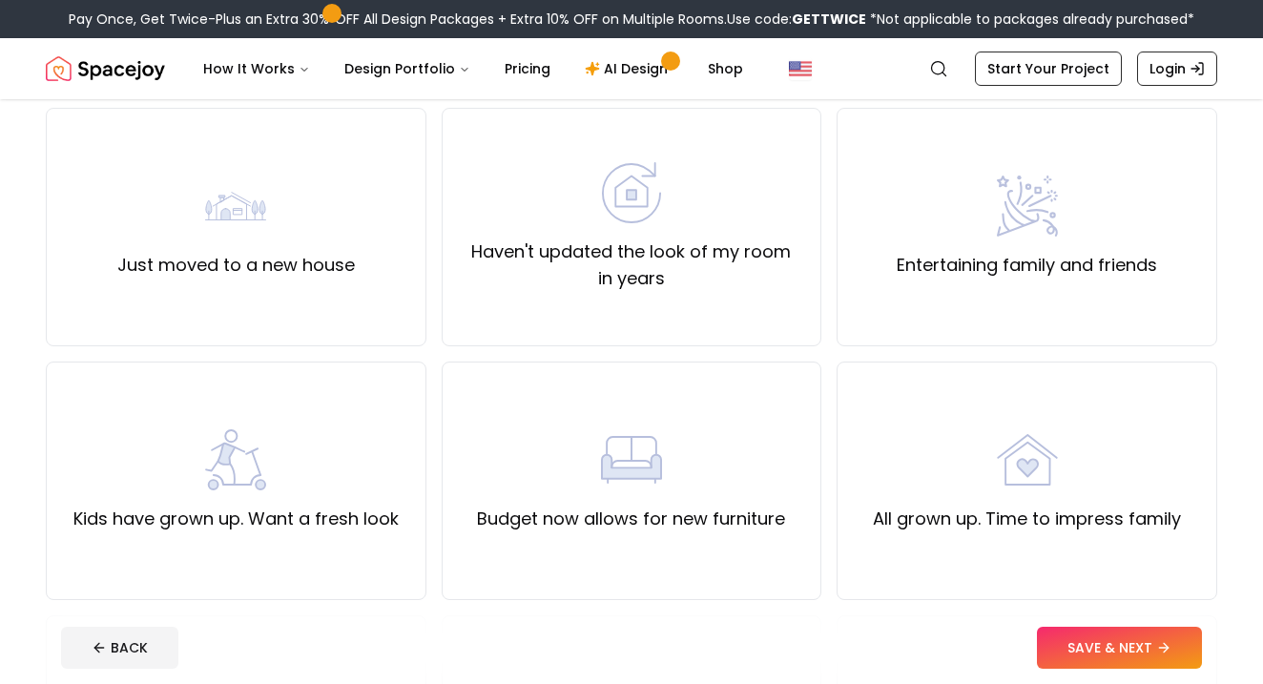
scroll to position [160, 0]
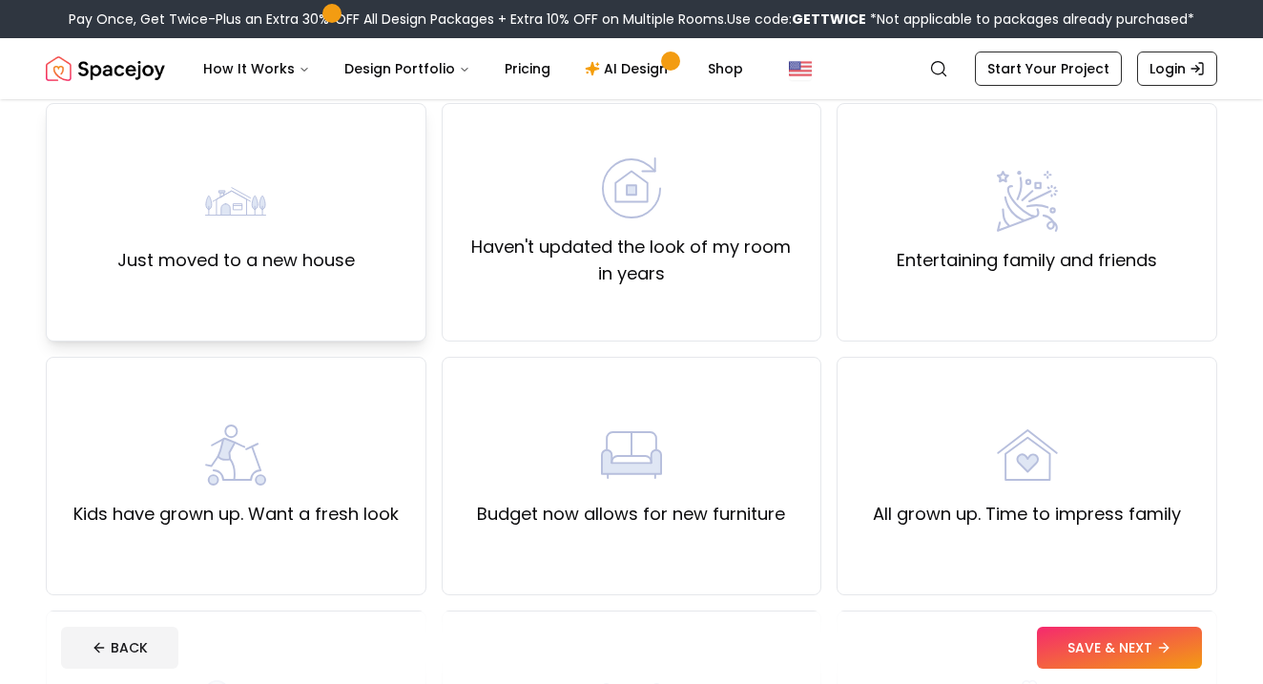
click at [325, 222] on div "Just moved to a new house" at bounding box center [236, 222] width 238 height 103
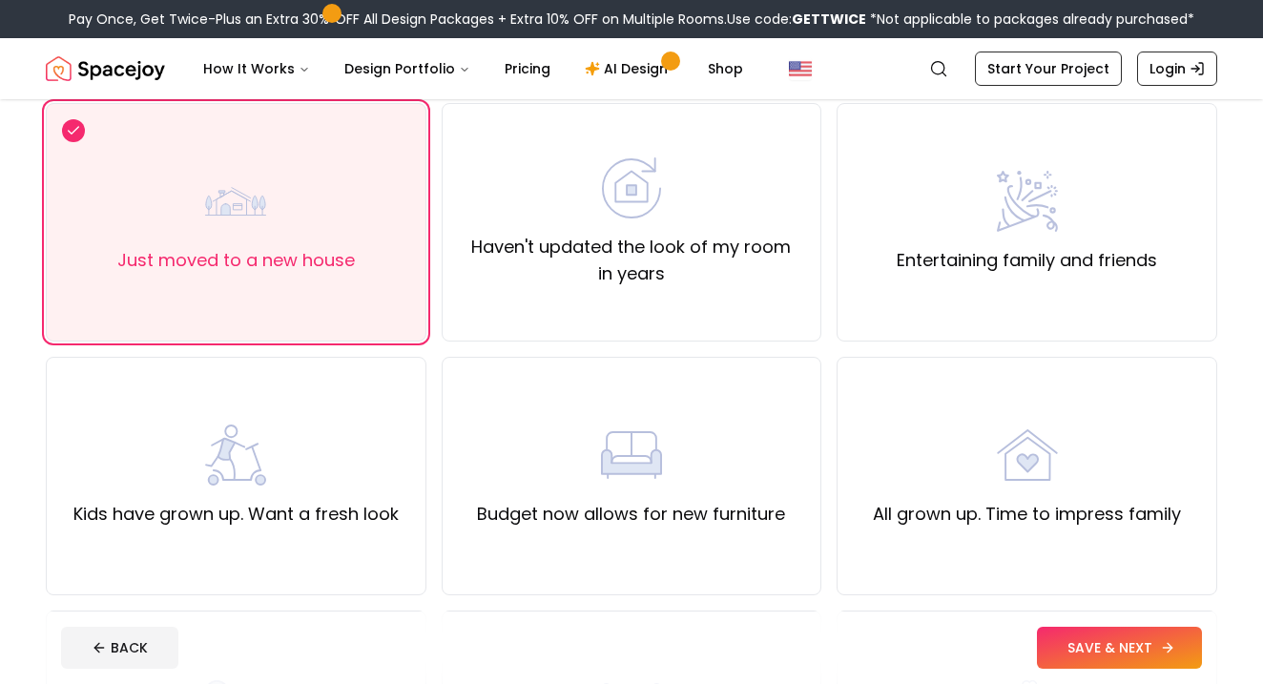
click at [1071, 658] on button "SAVE & NEXT" at bounding box center [1119, 648] width 165 height 42
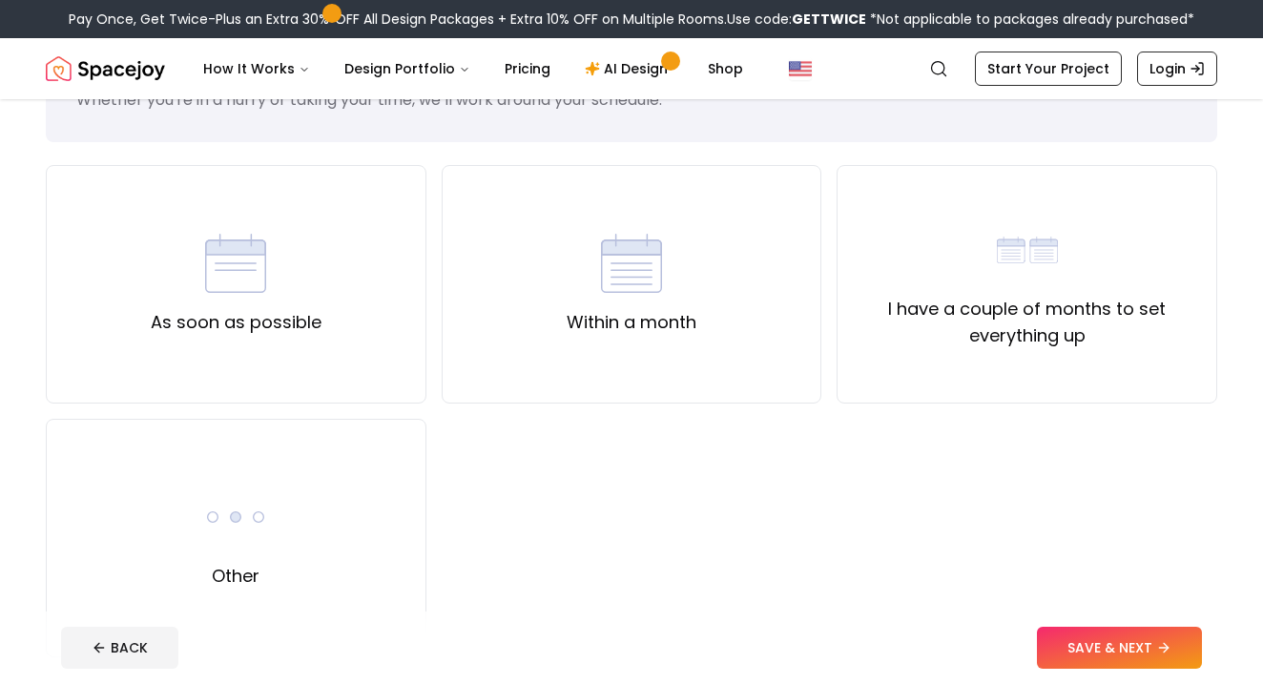
scroll to position [103, 0]
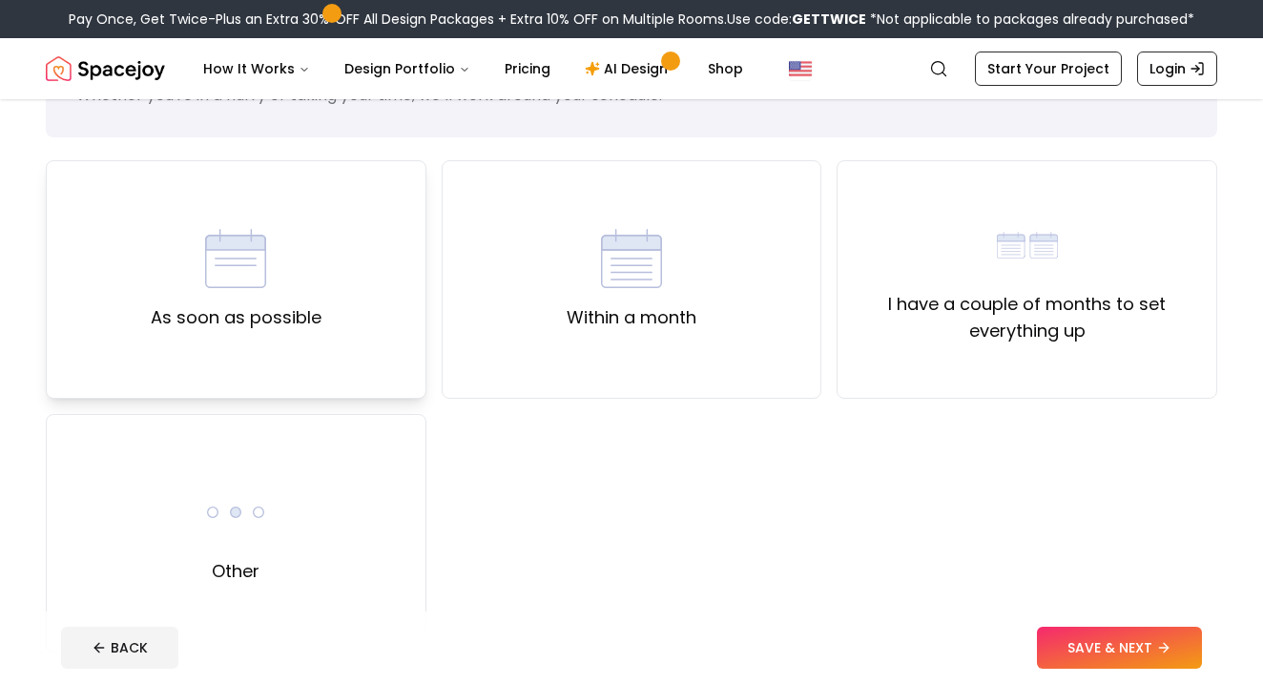
click at [360, 310] on div "As soon as possible" at bounding box center [236, 279] width 381 height 238
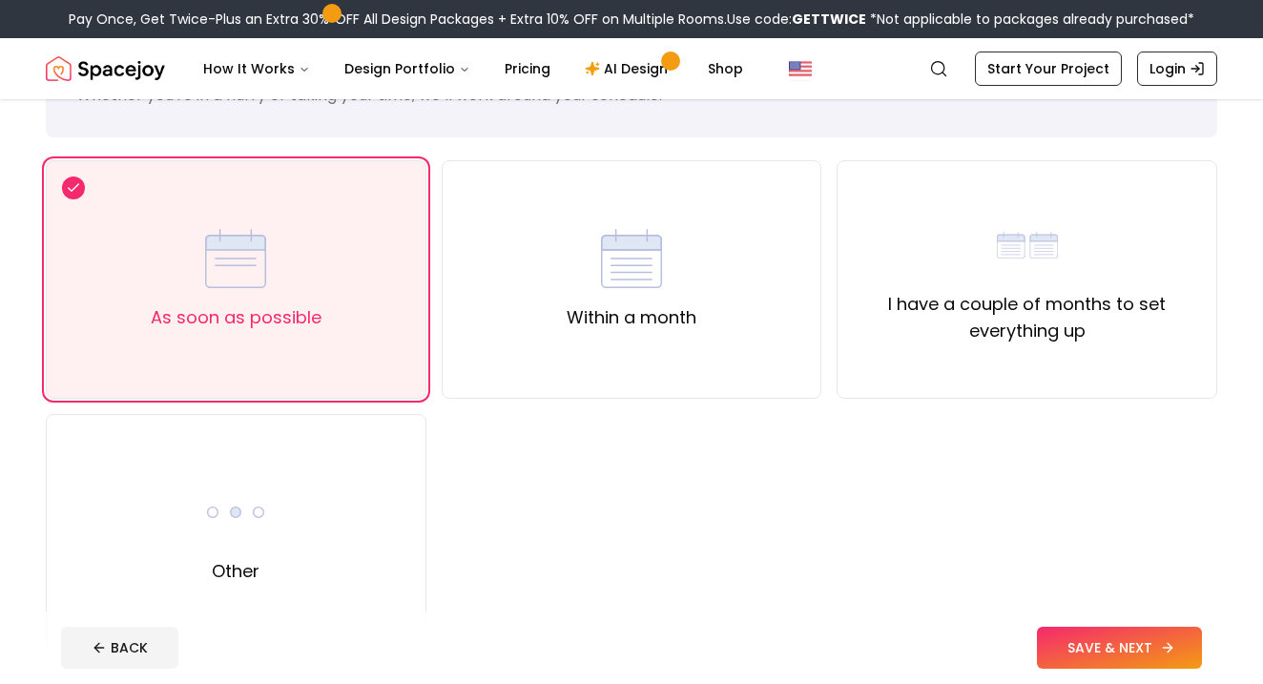
click at [1055, 647] on button "SAVE & NEXT" at bounding box center [1119, 648] width 165 height 42
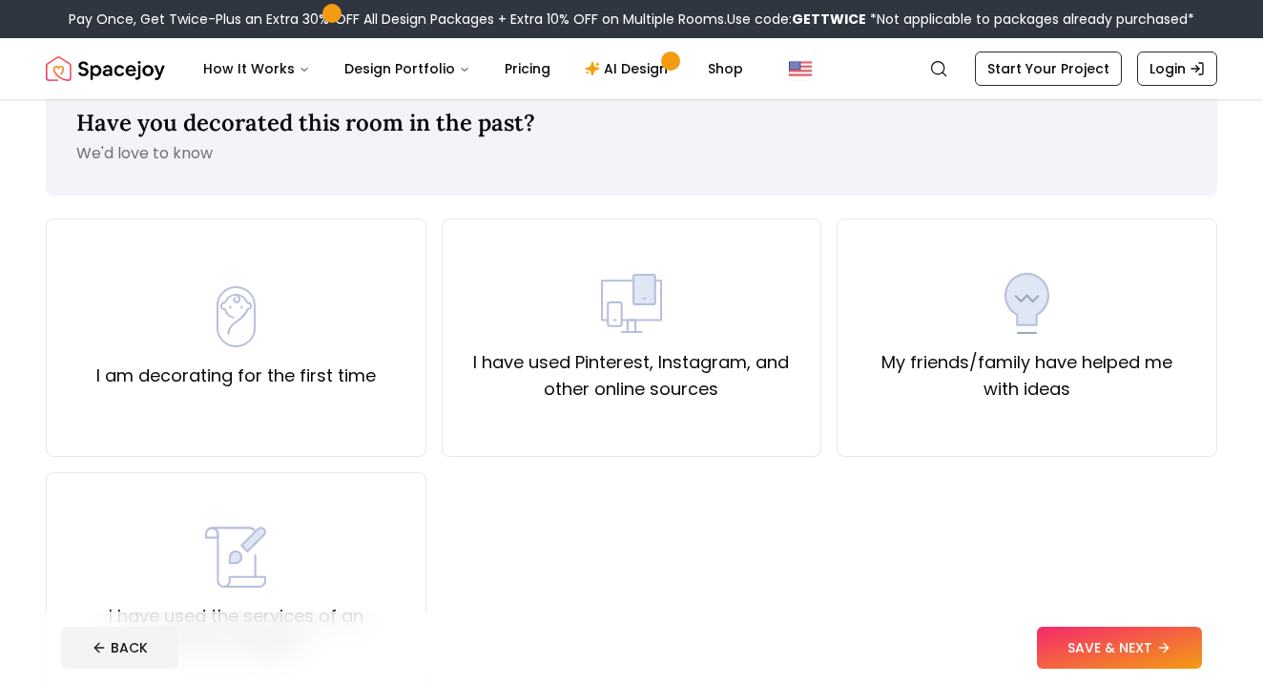
scroll to position [47, 0]
click at [591, 391] on label "I have used Pinterest, Instagram, and other online sources" at bounding box center [632, 373] width 348 height 53
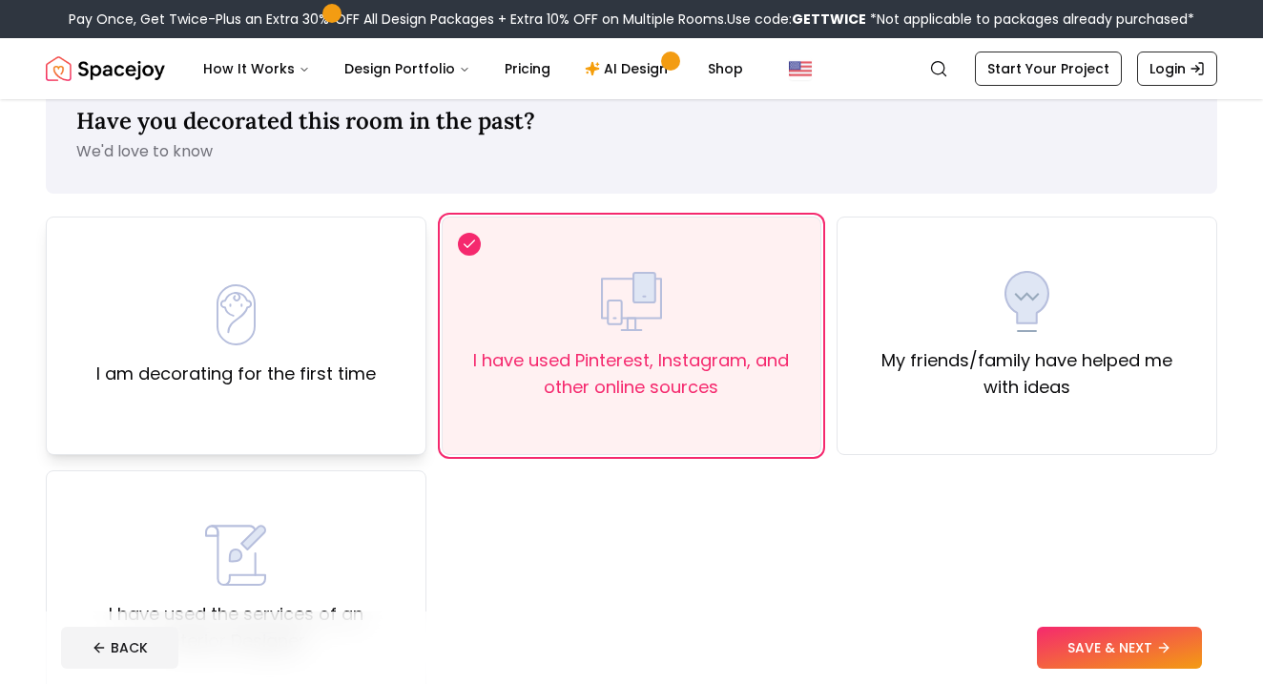
click at [328, 323] on div "I am decorating for the first time" at bounding box center [235, 335] width 279 height 103
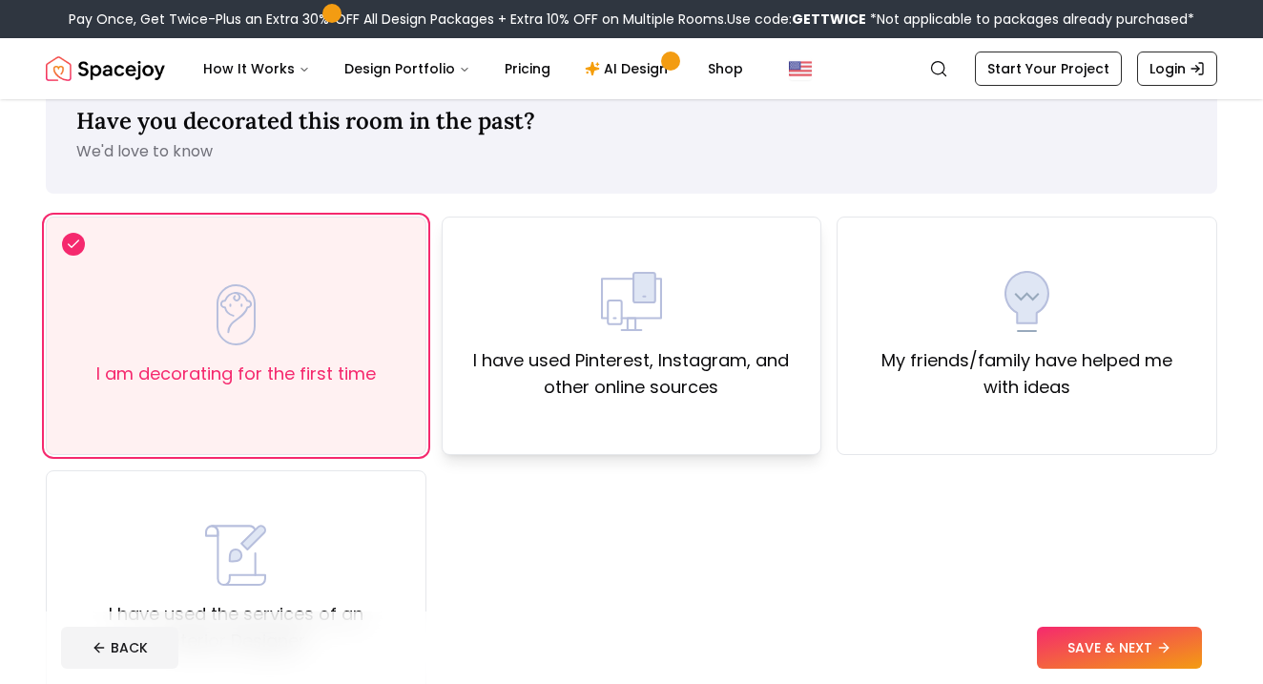
click at [489, 332] on div "I have used Pinterest, Instagram, and other online sources" at bounding box center [632, 336] width 348 height 130
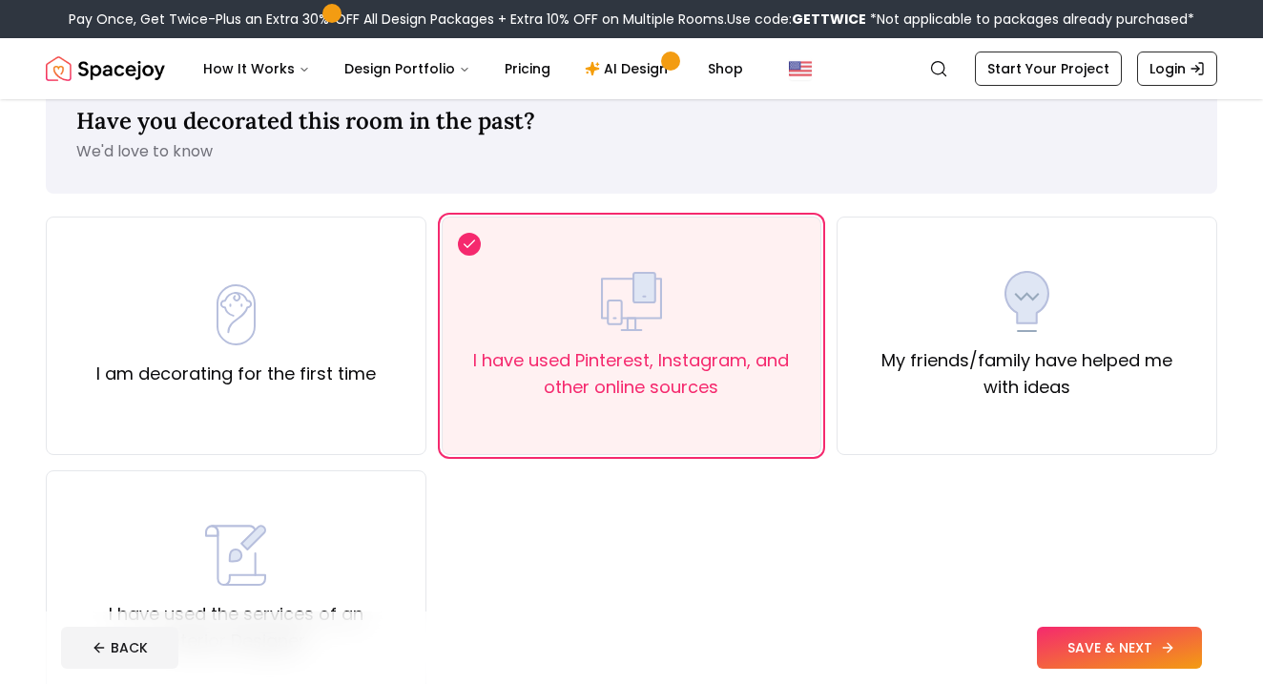
click at [1120, 633] on button "SAVE & NEXT" at bounding box center [1119, 648] width 165 height 42
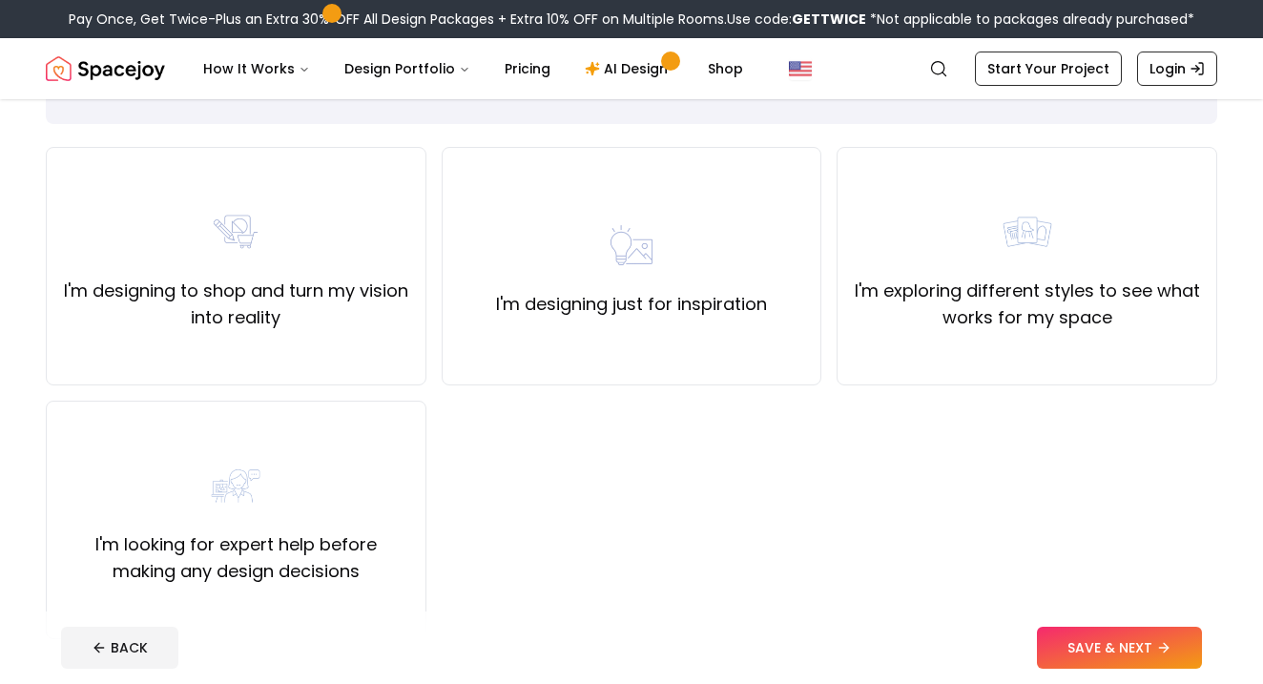
scroll to position [119, 0]
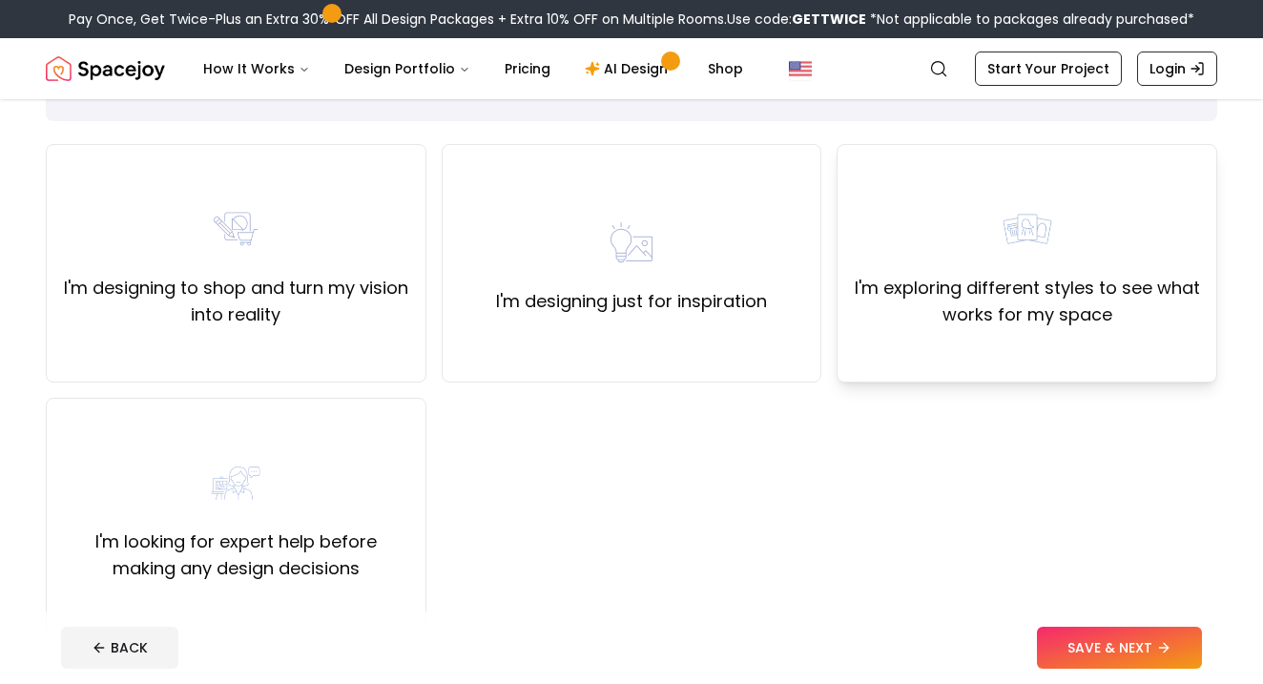
click at [1022, 346] on div "I'm exploring different styles to see what works for my space" at bounding box center [1027, 263] width 381 height 238
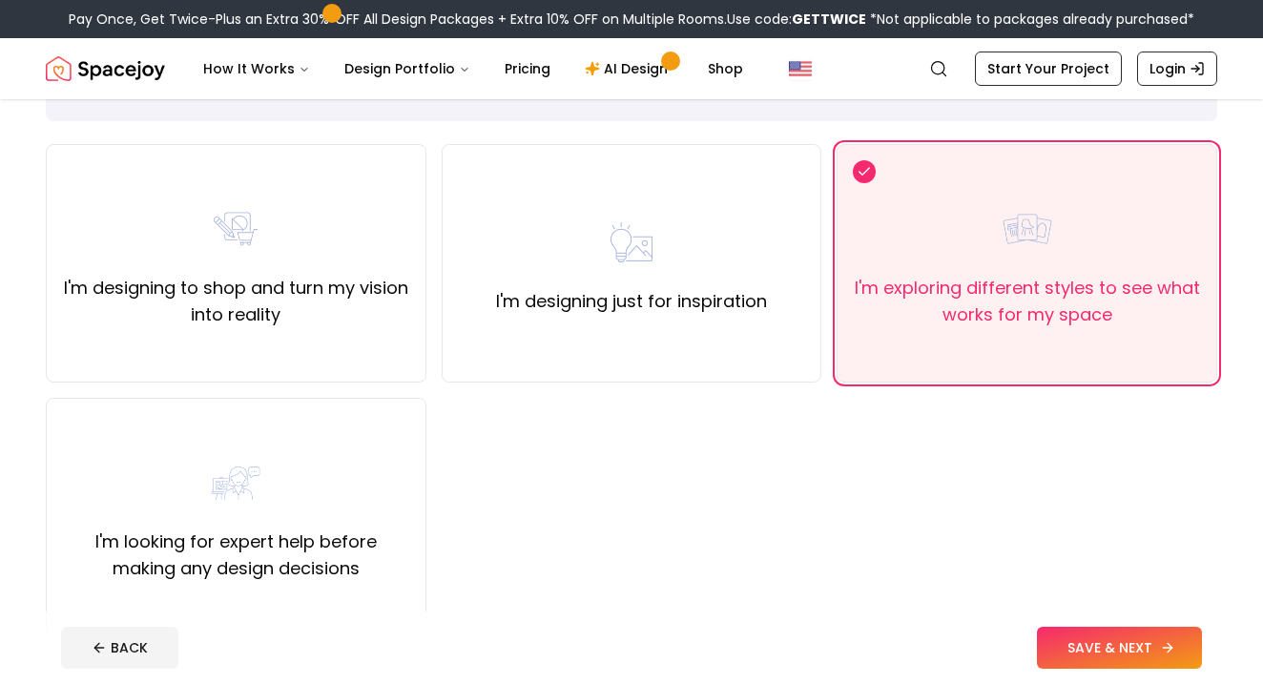
click at [1060, 638] on button "SAVE & NEXT" at bounding box center [1119, 648] width 165 height 42
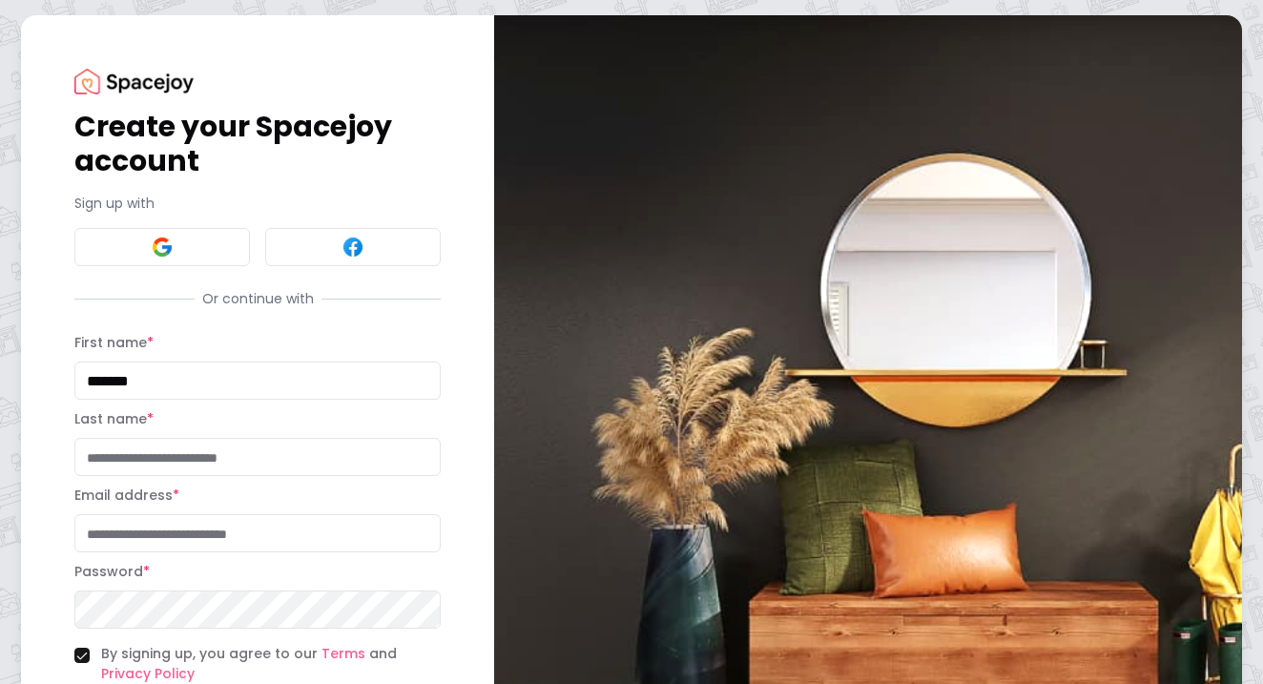
type input "*******"
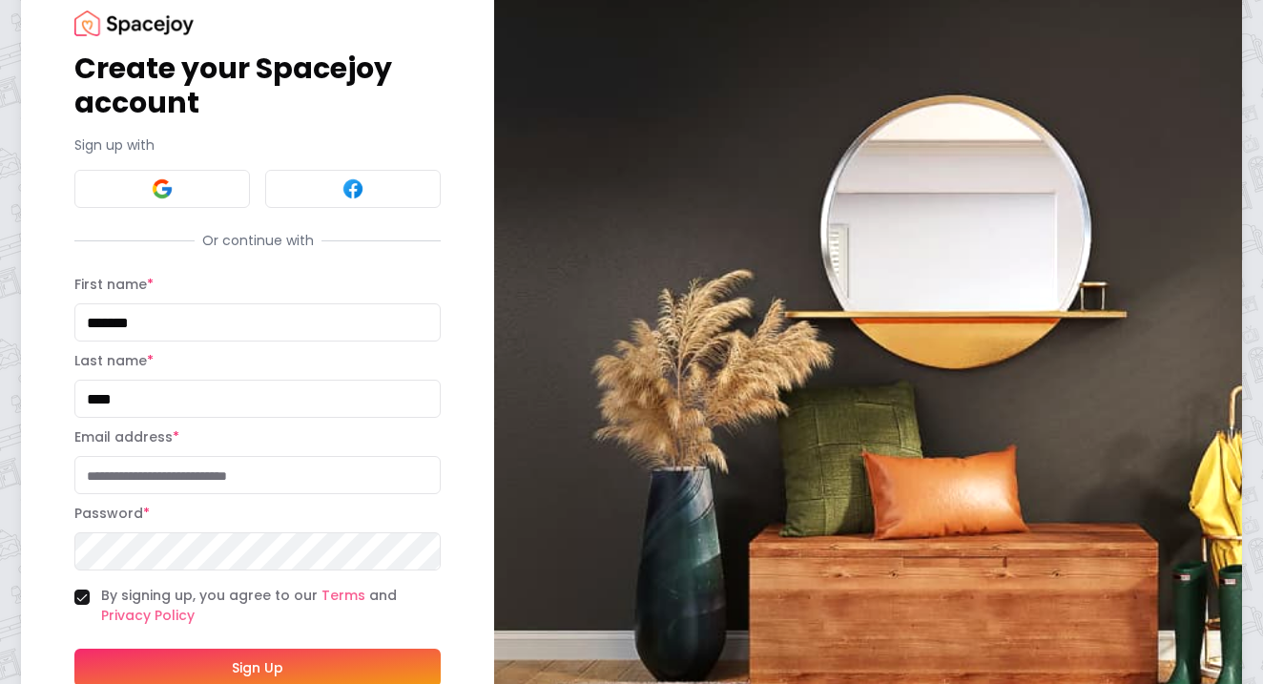
scroll to position [59, 0]
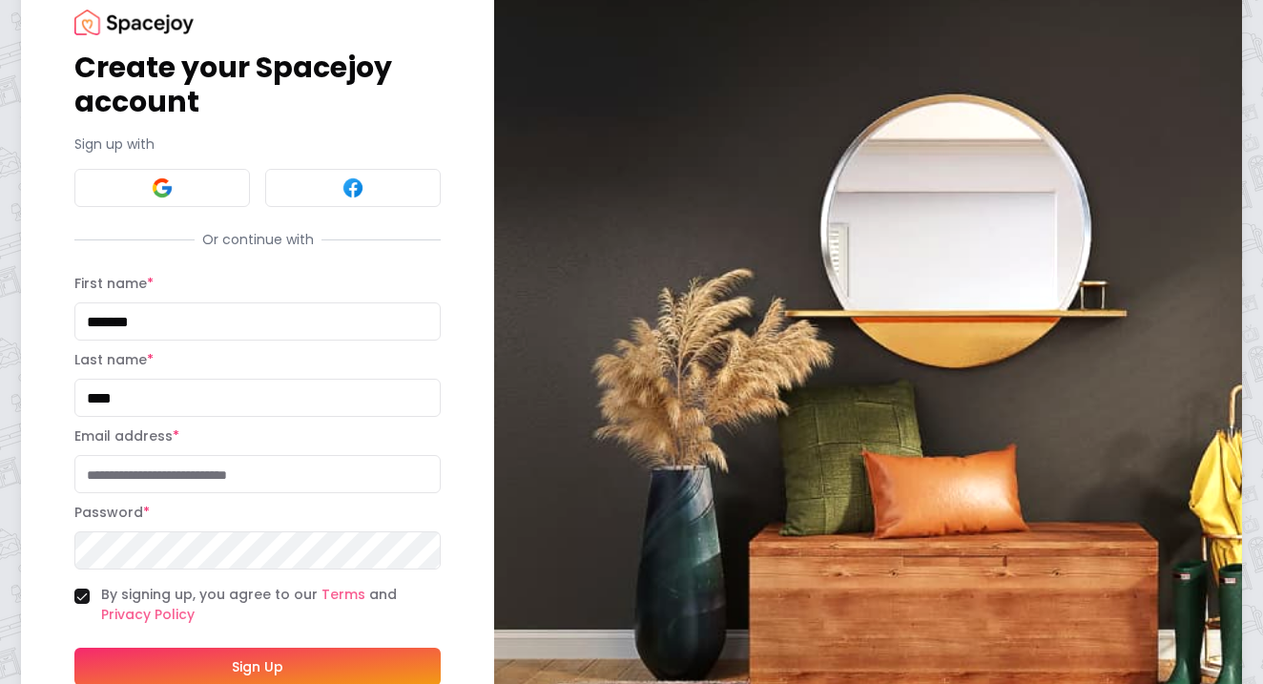
type input "****"
click at [419, 469] on input "**********" at bounding box center [257, 474] width 366 height 38
drag, startPoint x: 195, startPoint y: 473, endPoint x: 54, endPoint y: 474, distance: 140.2
click at [54, 474] on div "**********" at bounding box center [257, 361] width 473 height 810
type input "**********"
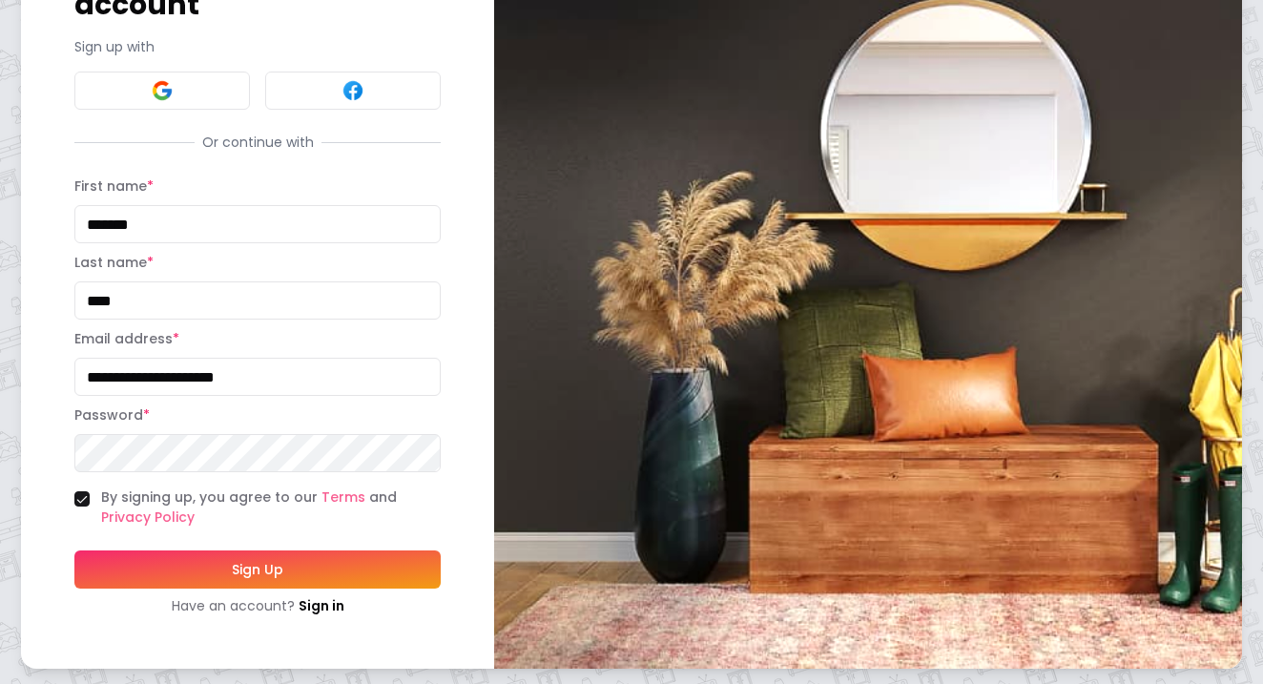
scroll to position [156, 0]
click at [312, 559] on button "Sign Up" at bounding box center [257, 569] width 366 height 38
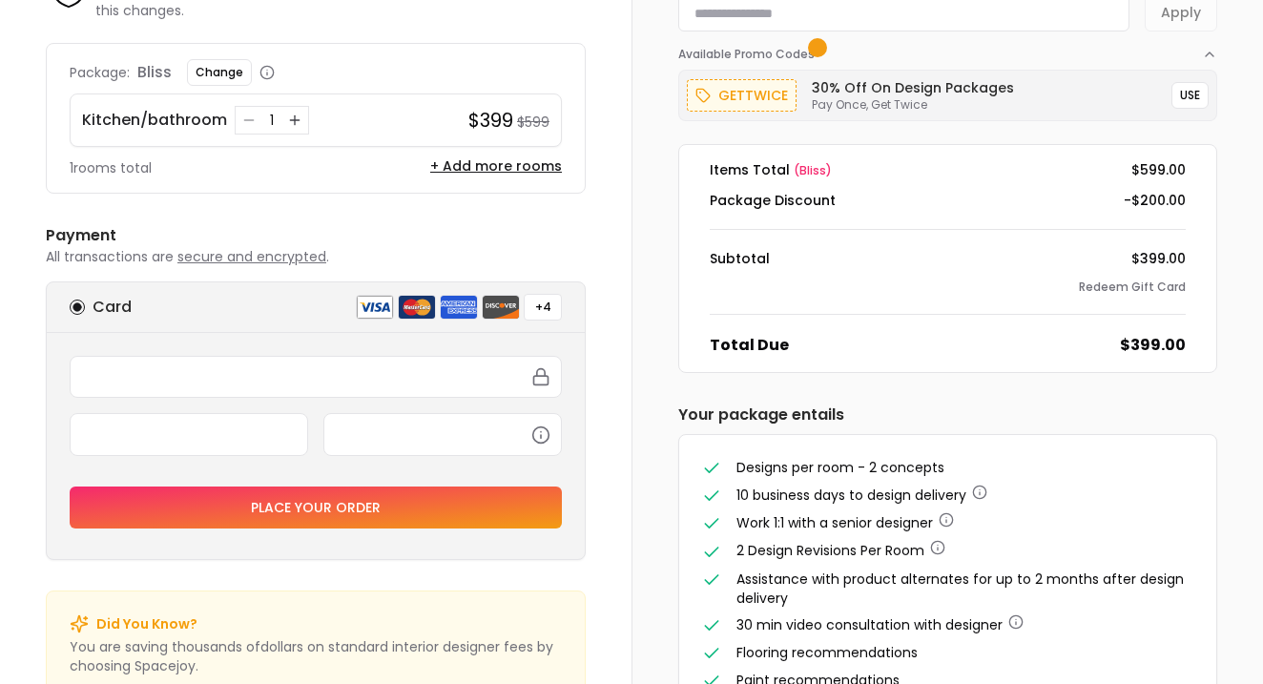
scroll to position [149, 0]
